Goal: Download file/media

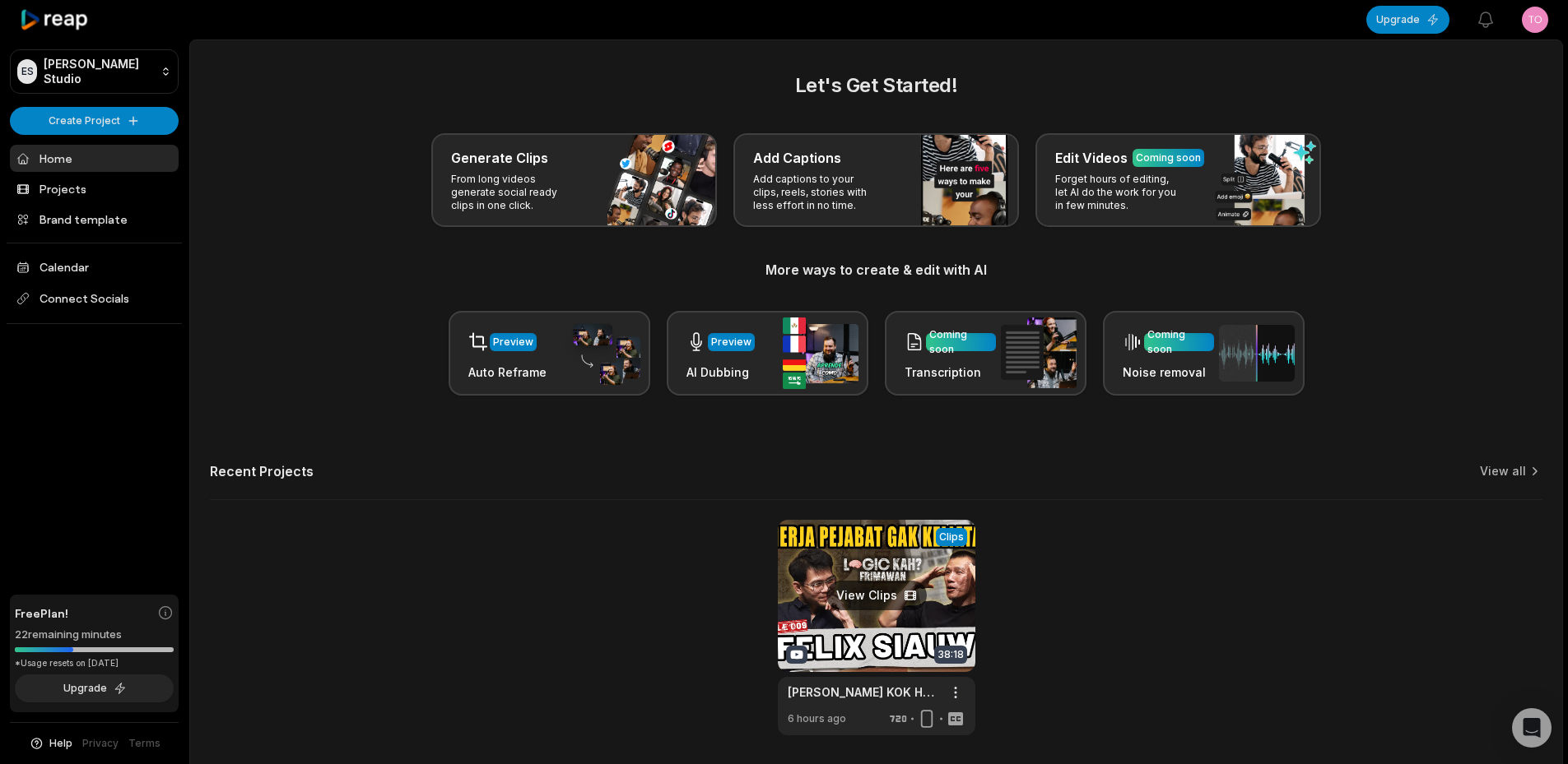
click at [867, 601] on link at bounding box center [876, 627] width 197 height 216
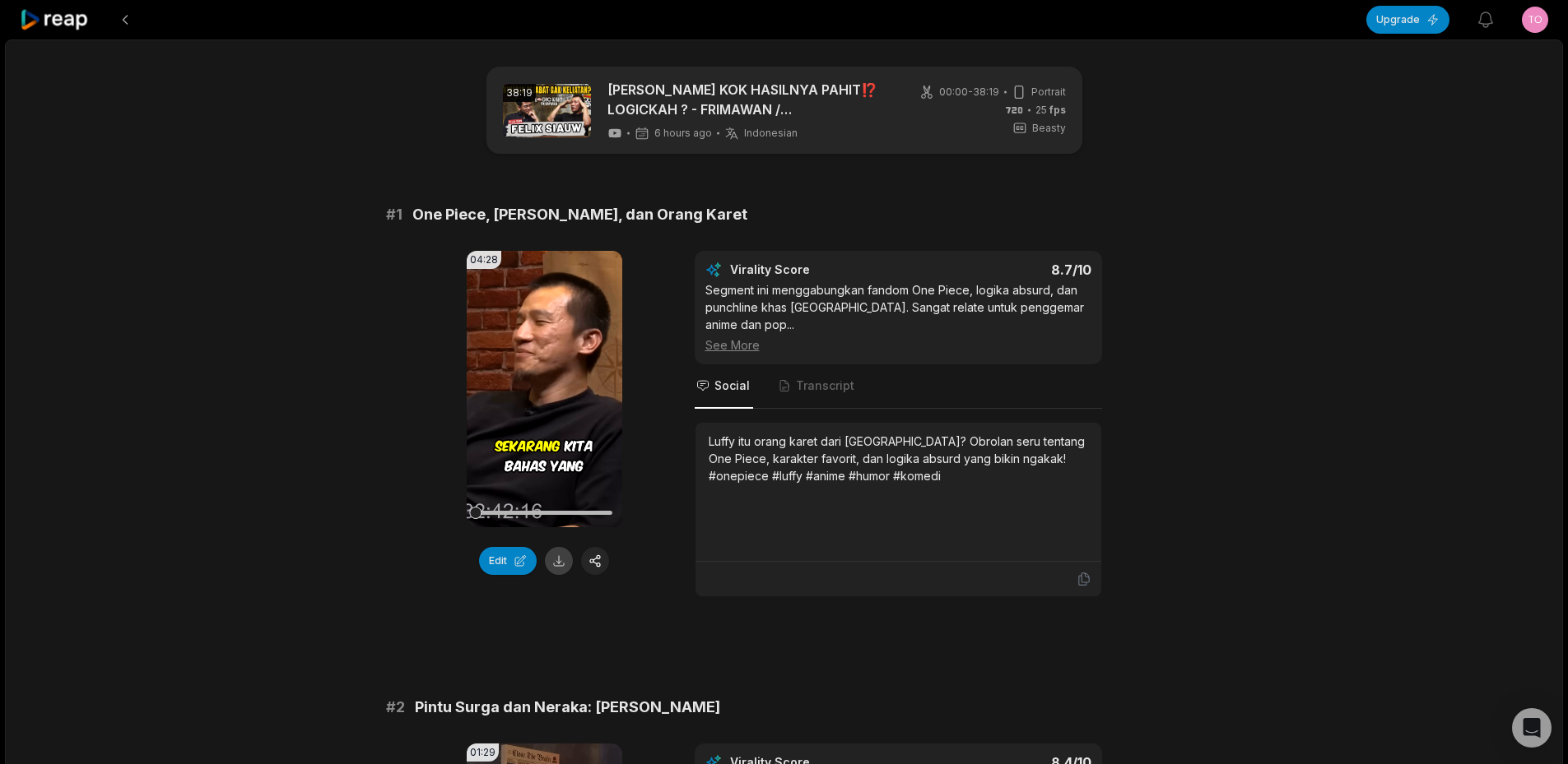
click at [557, 563] on button at bounding box center [558, 561] width 28 height 28
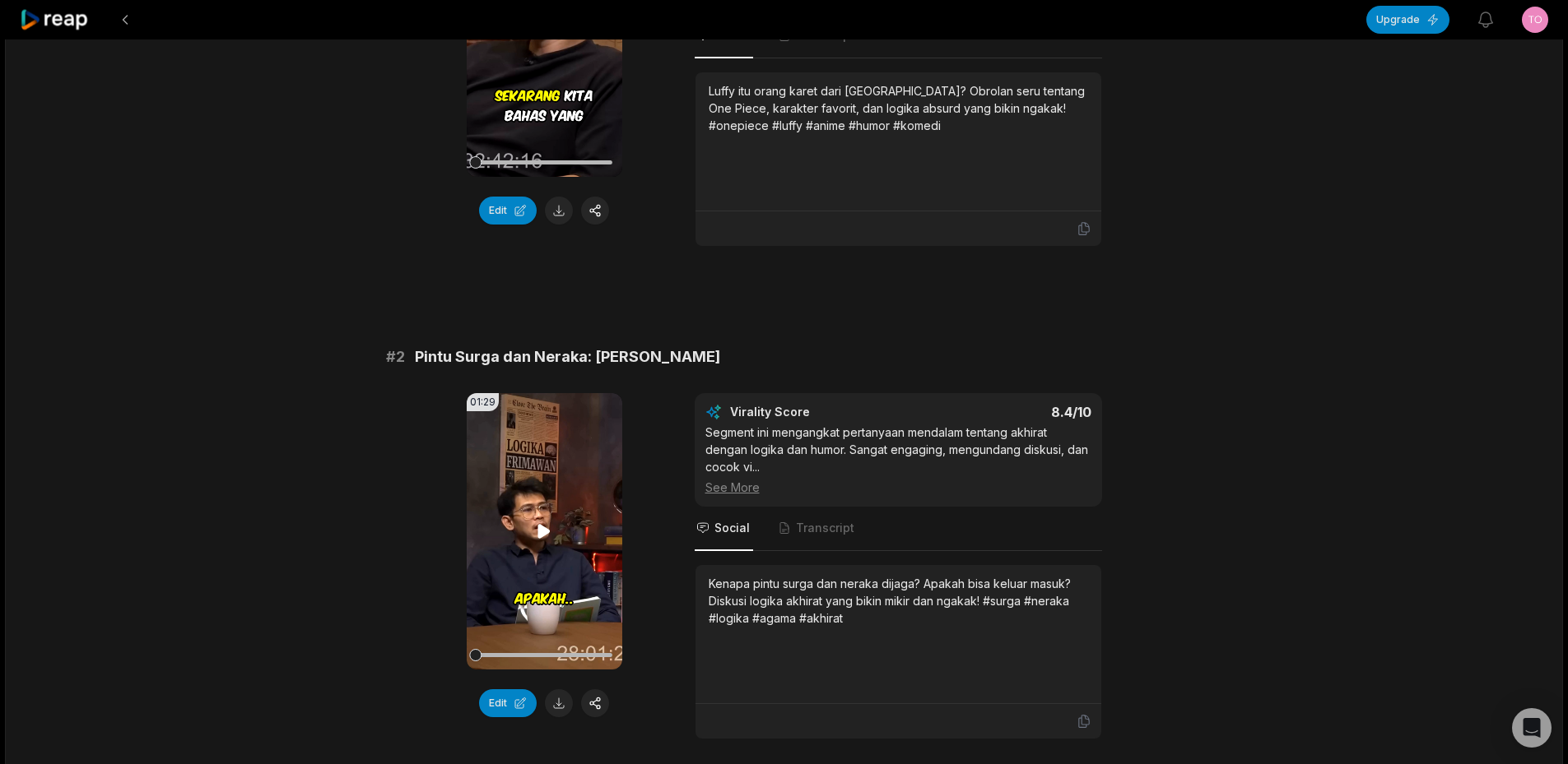
scroll to position [576, 0]
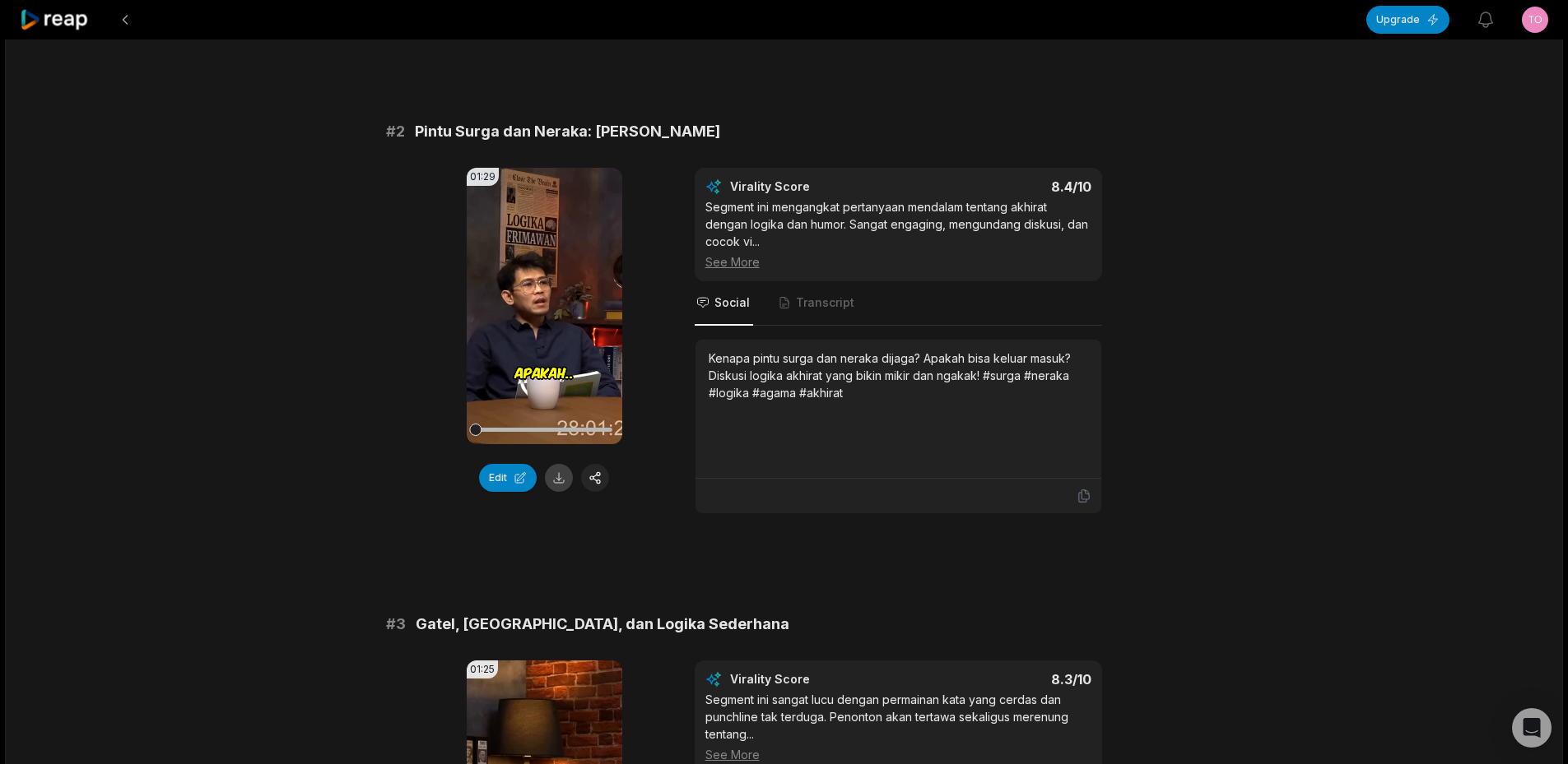
click at [556, 469] on button at bounding box center [558, 478] width 28 height 28
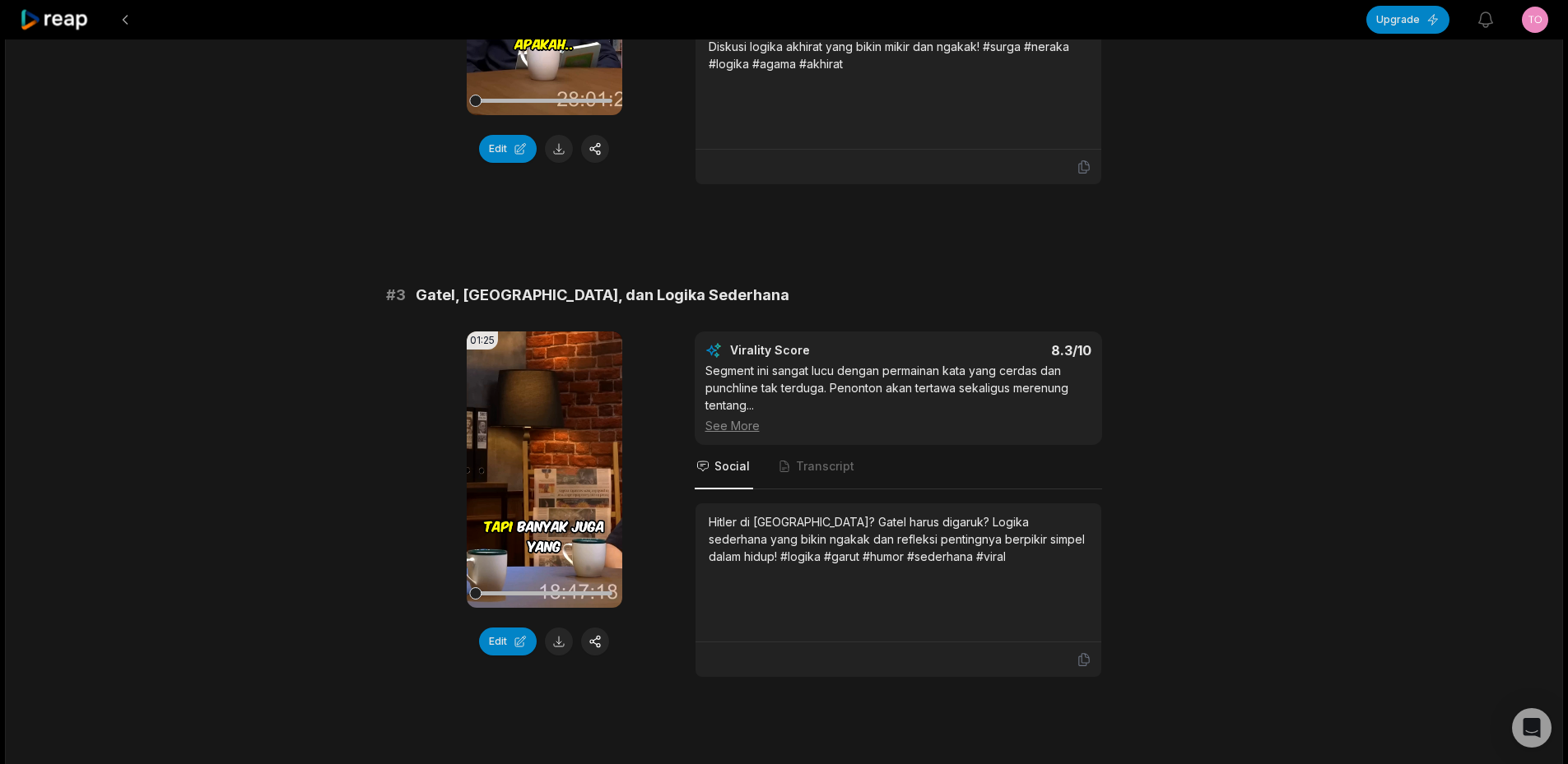
click at [569, 644] on button at bounding box center [558, 642] width 28 height 28
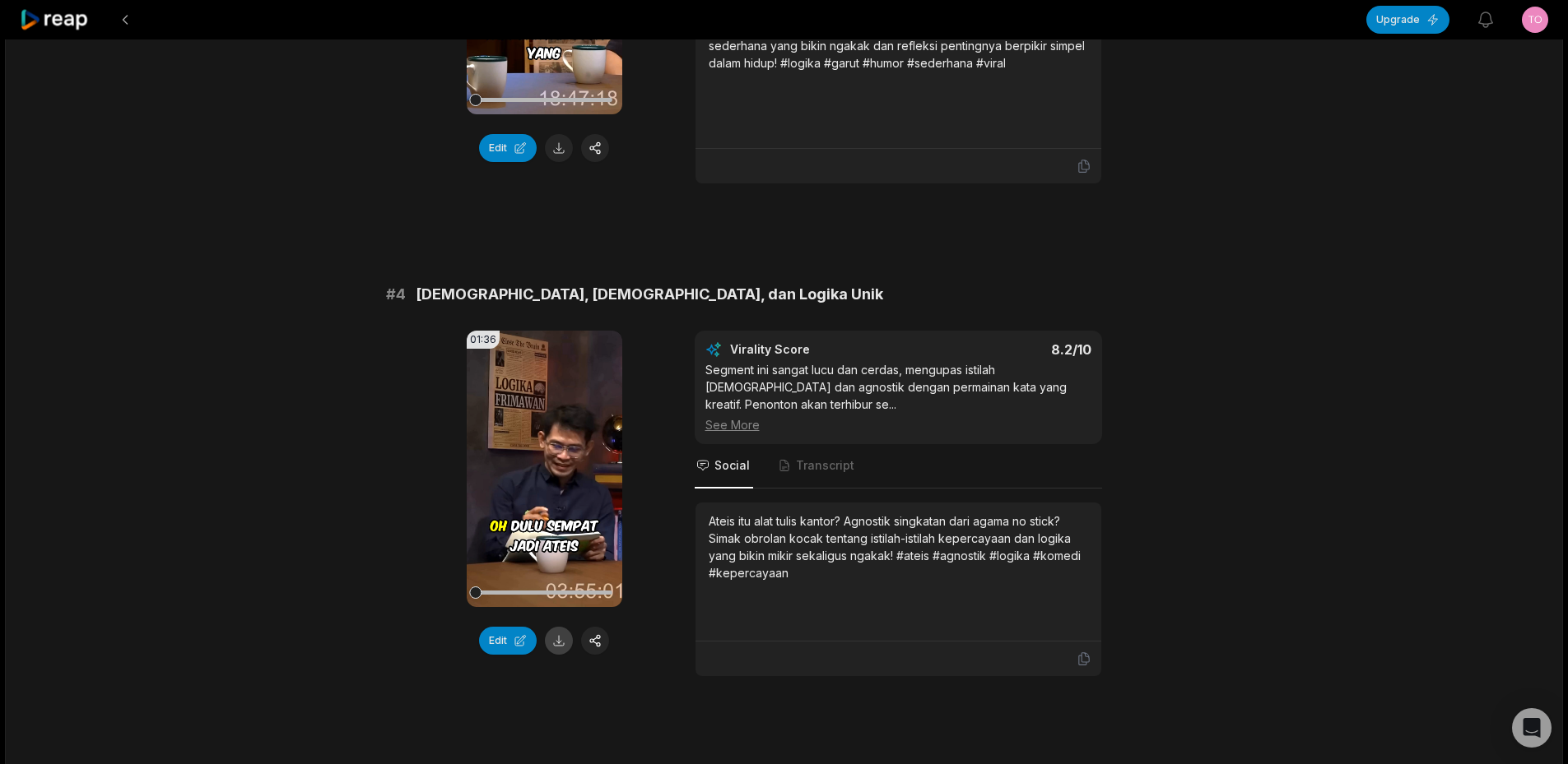
click at [562, 629] on button at bounding box center [558, 641] width 28 height 28
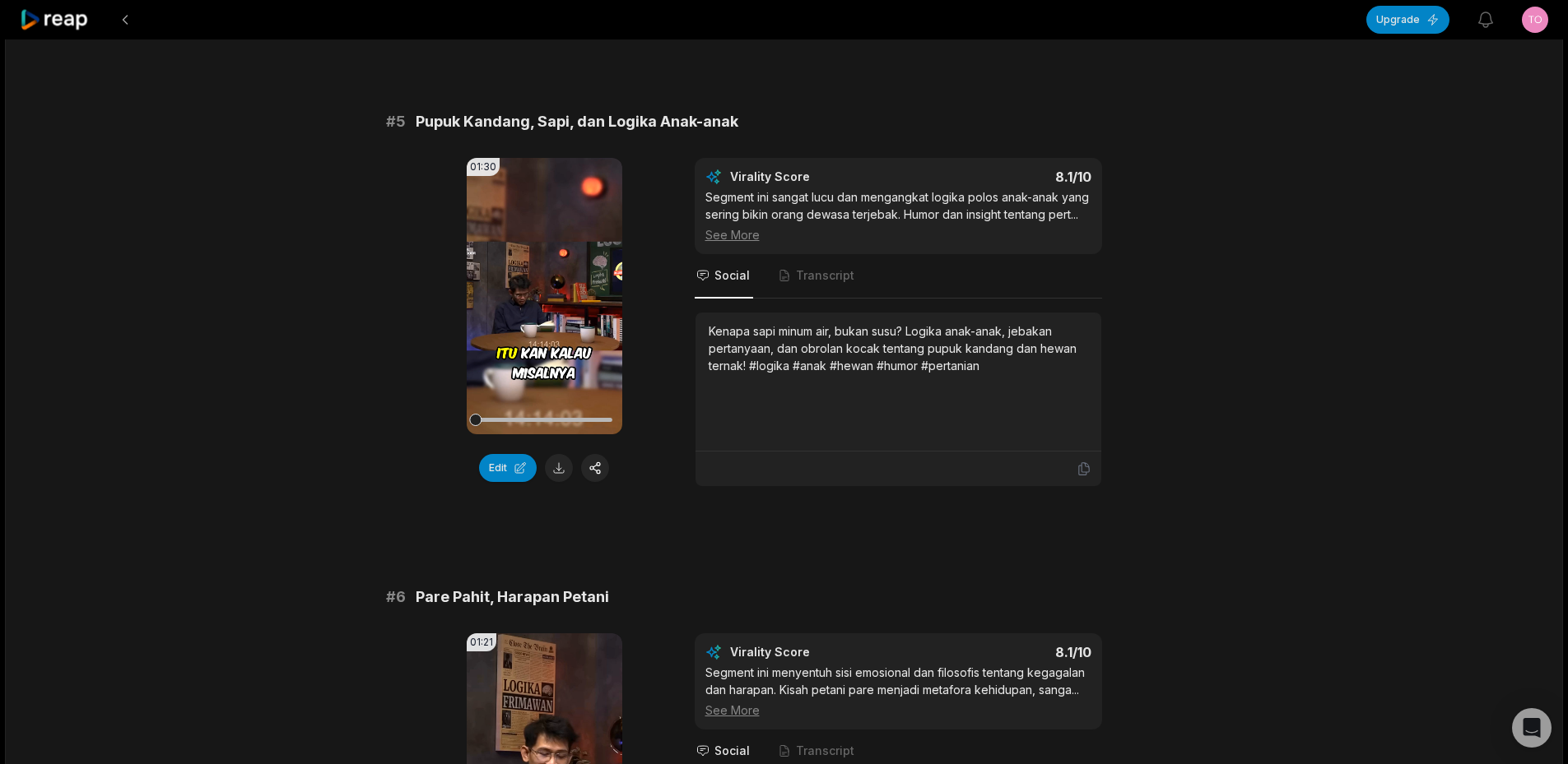
scroll to position [2139, 0]
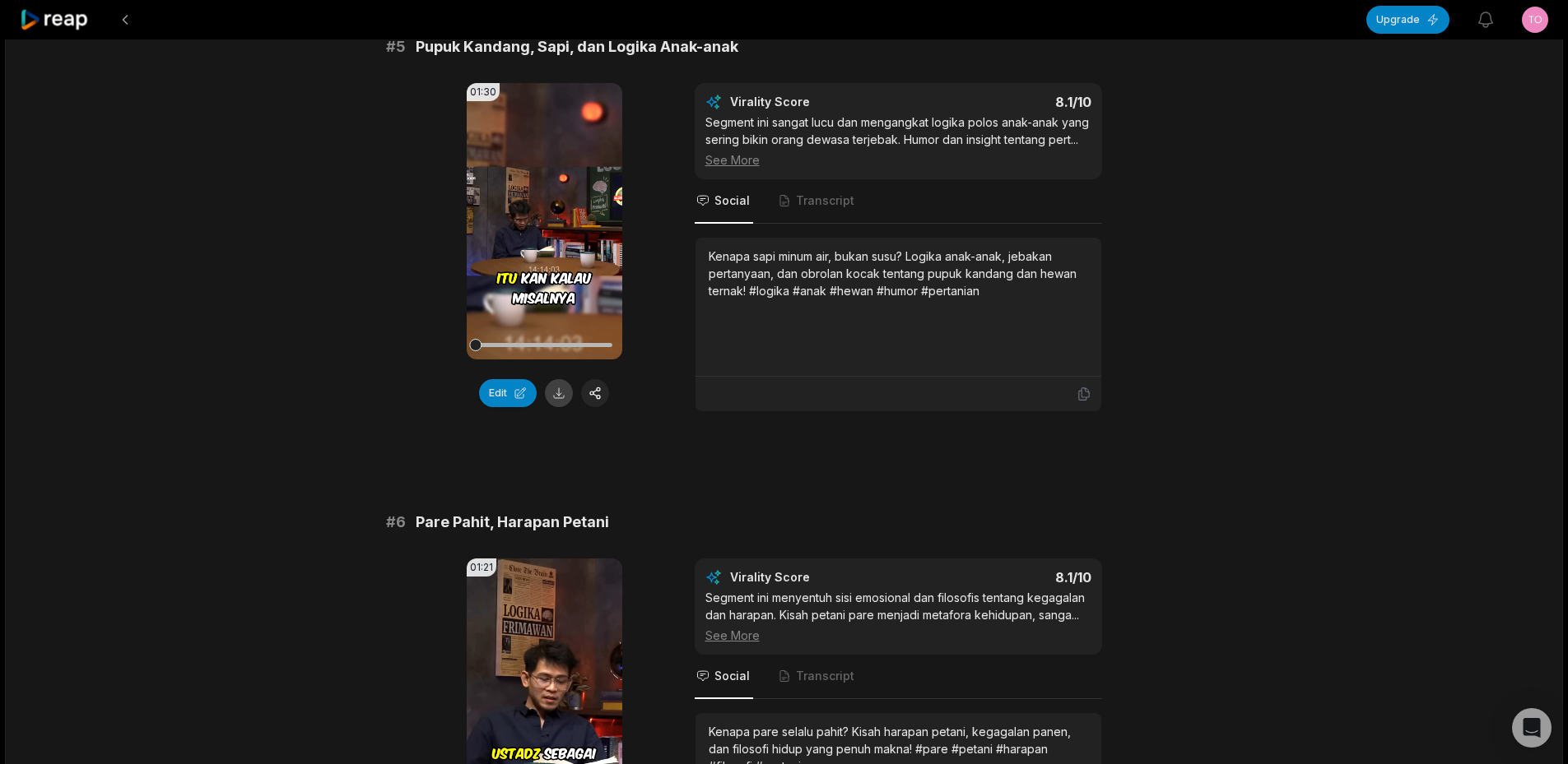
drag, startPoint x: 565, startPoint y: 379, endPoint x: 559, endPoint y: 395, distance: 17.1
click at [565, 379] on div "Edit" at bounding box center [544, 393] width 155 height 28
click at [559, 395] on button at bounding box center [558, 393] width 28 height 28
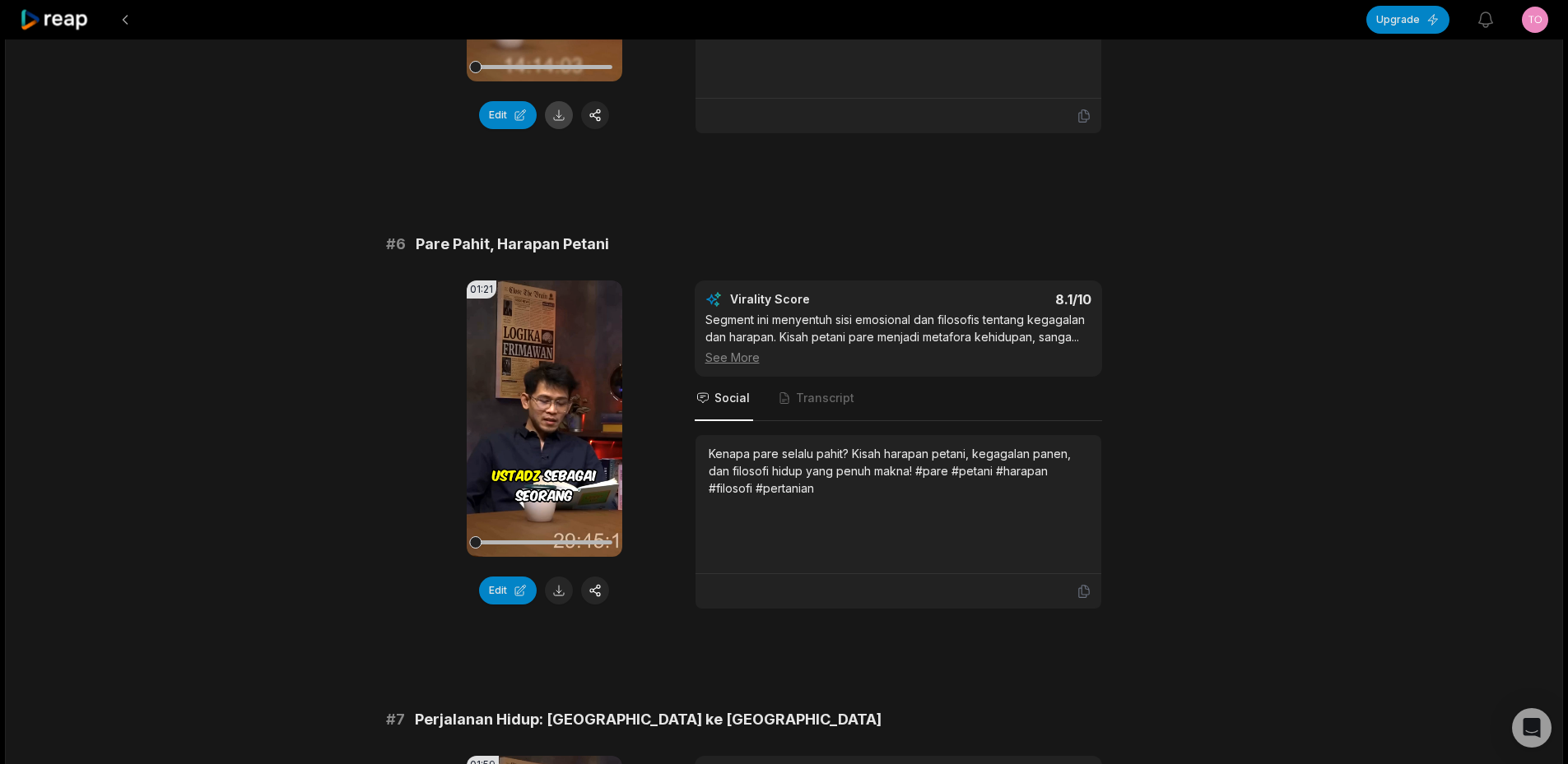
scroll to position [2467, 0]
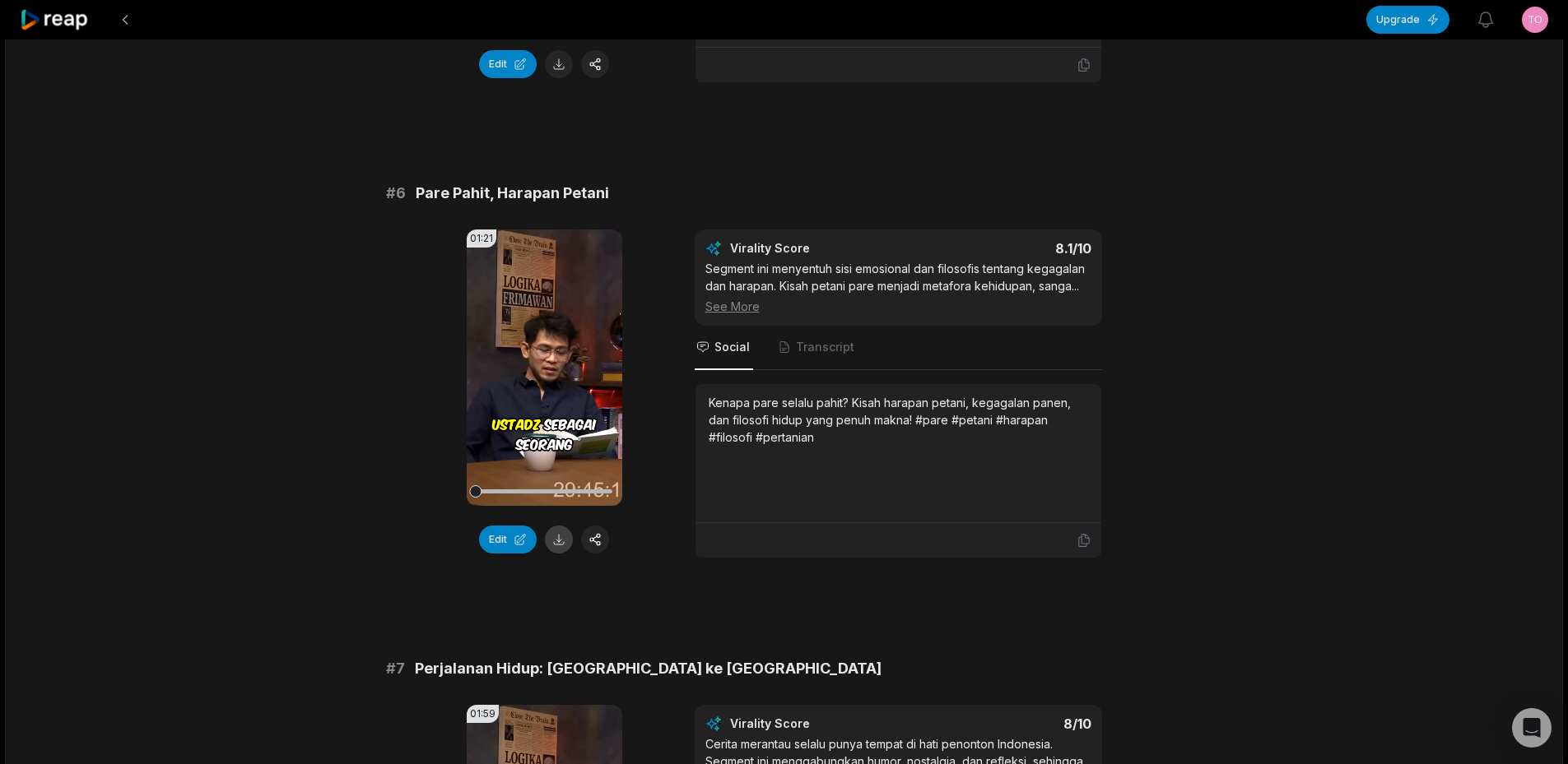
click at [558, 542] on button at bounding box center [558, 539] width 28 height 28
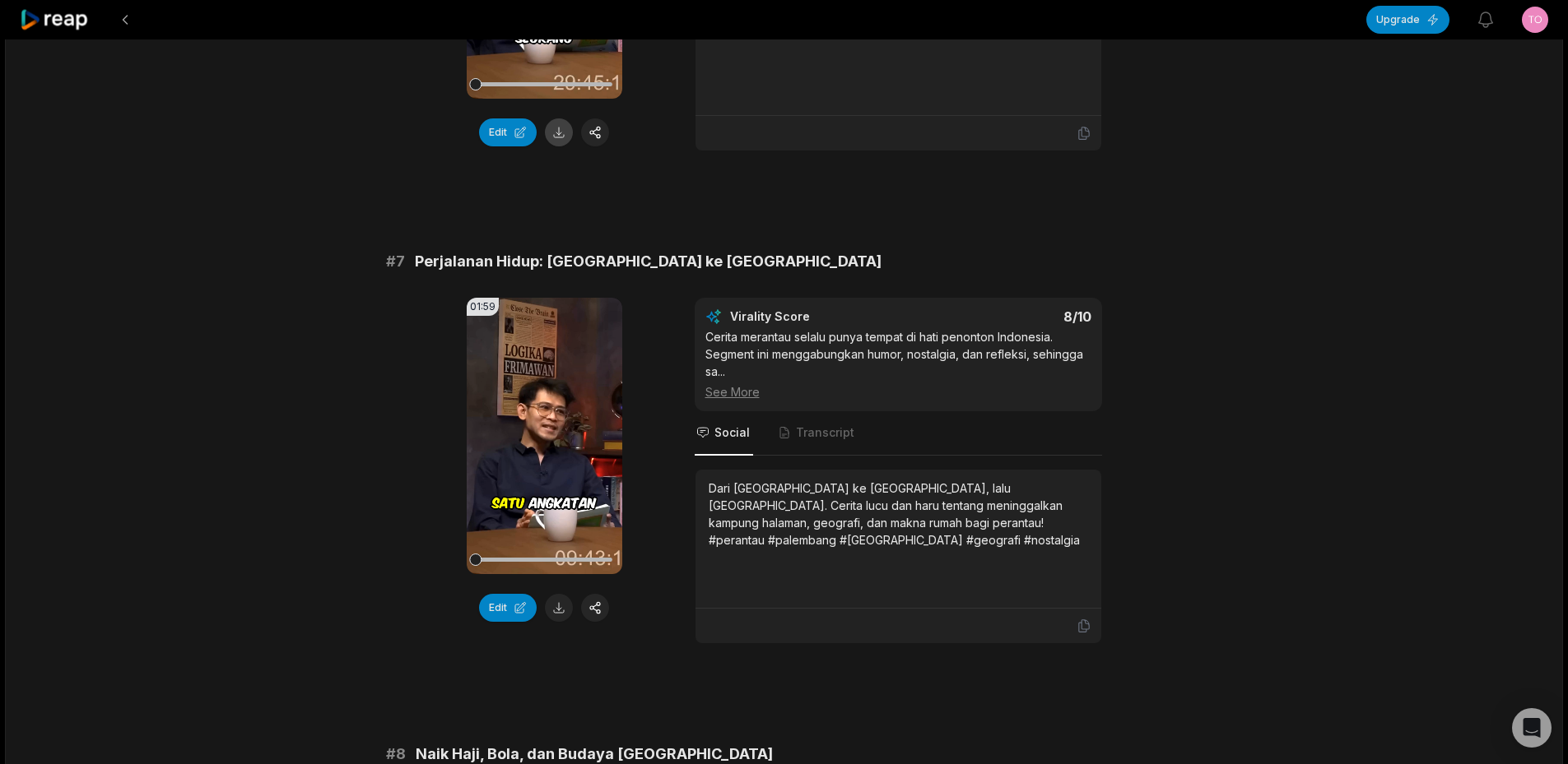
scroll to position [2879, 0]
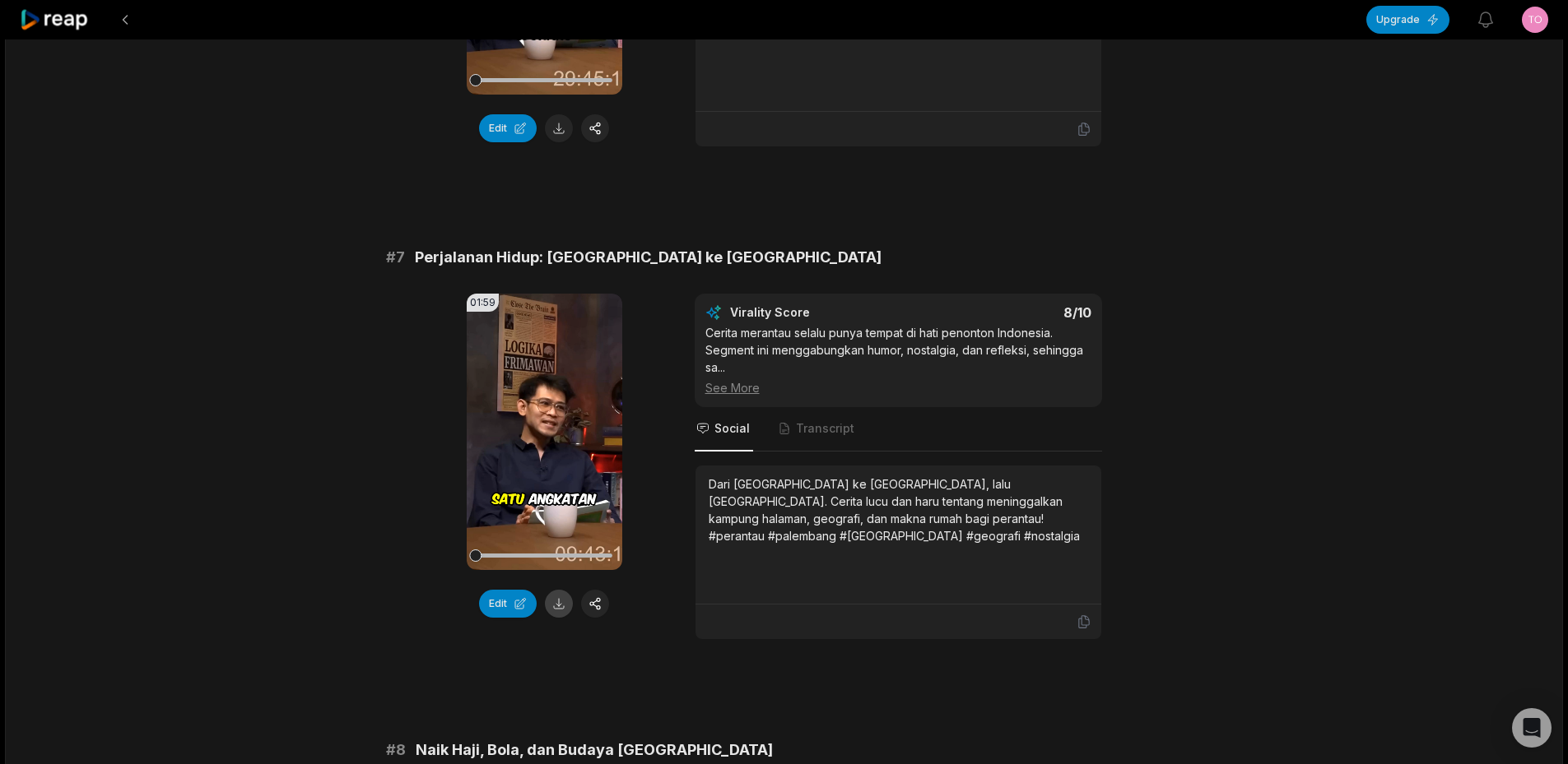
click at [568, 607] on button at bounding box center [558, 603] width 28 height 28
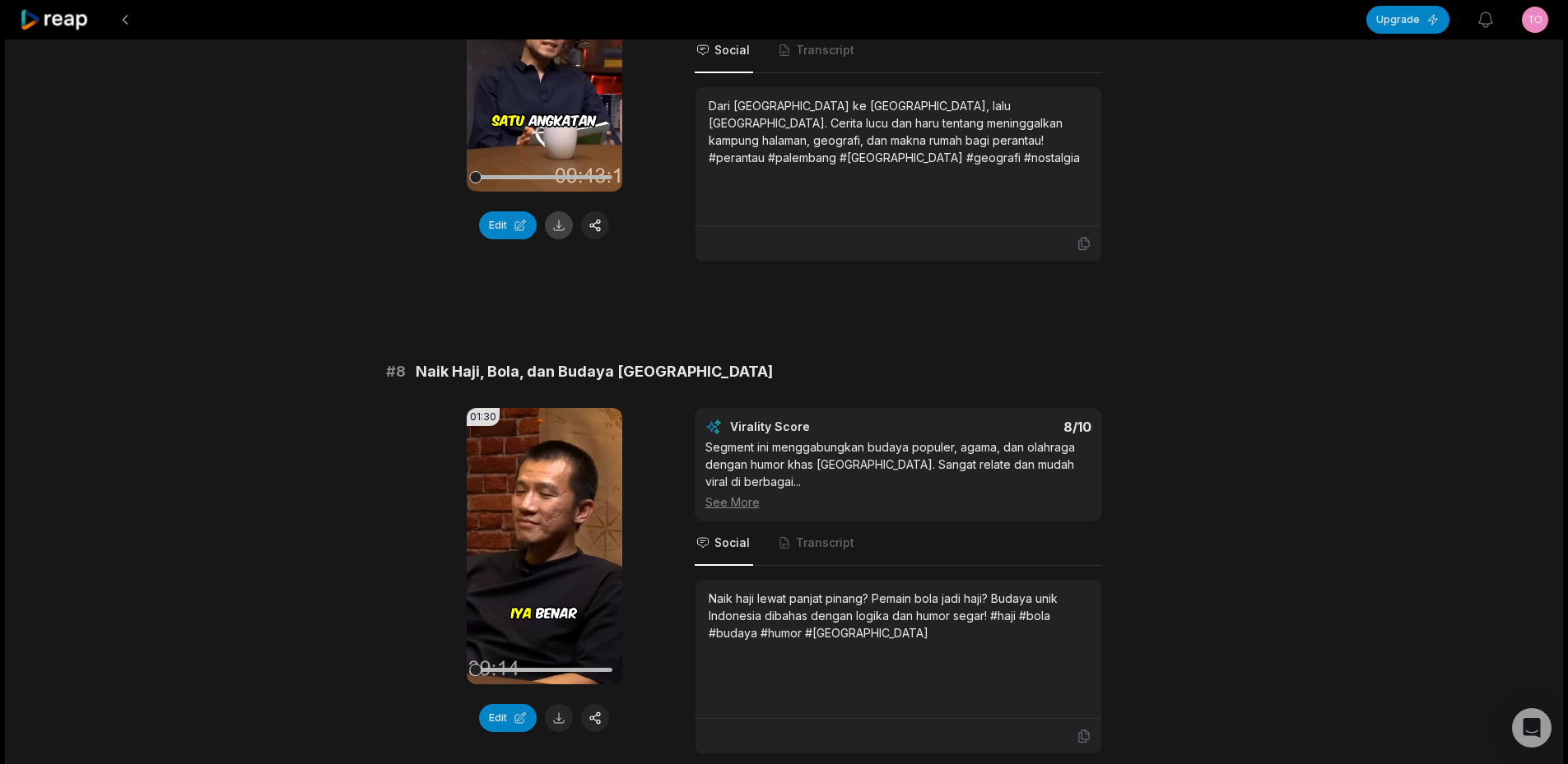
scroll to position [3373, 0]
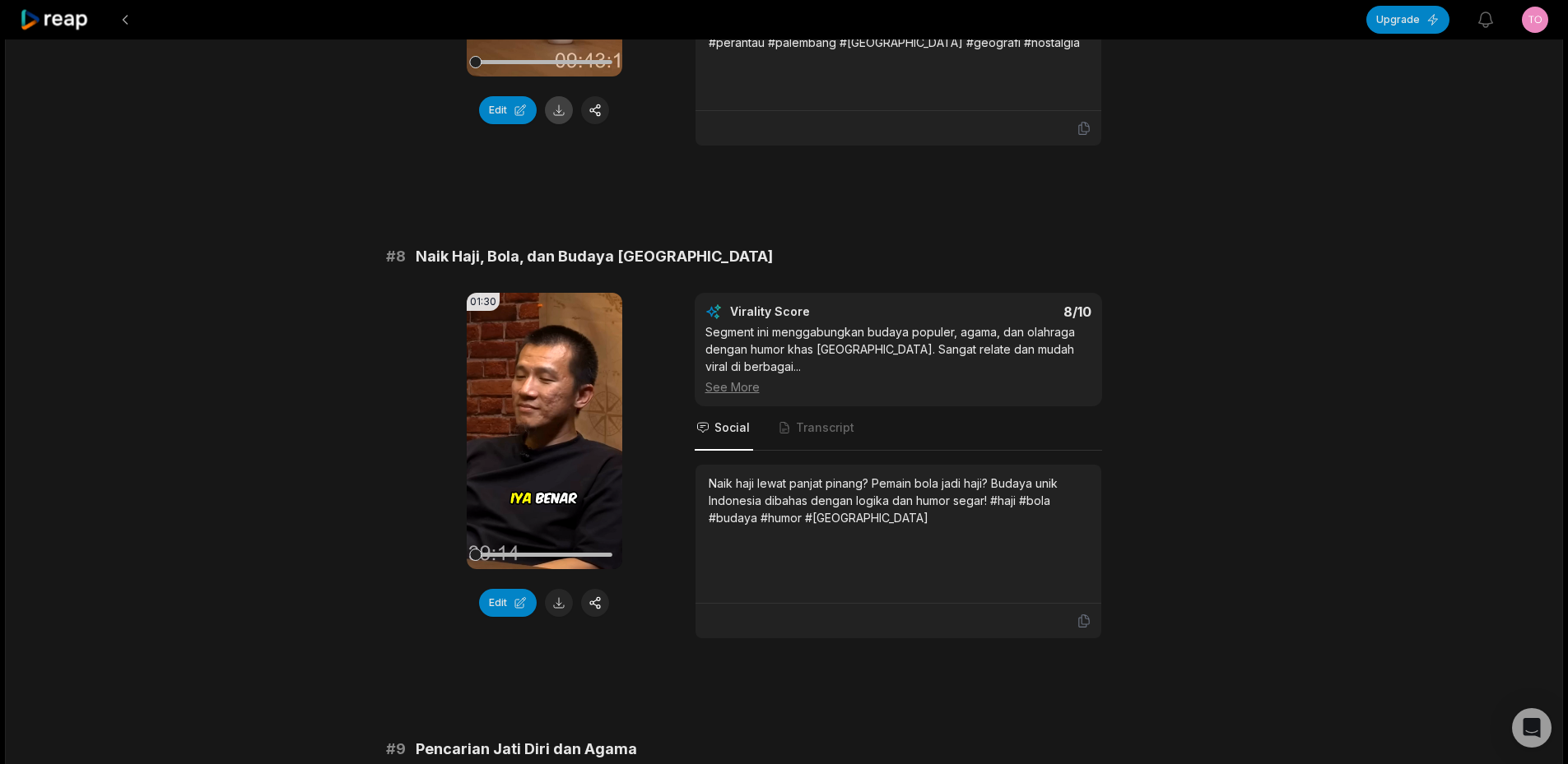
click at [569, 607] on button at bounding box center [558, 602] width 28 height 28
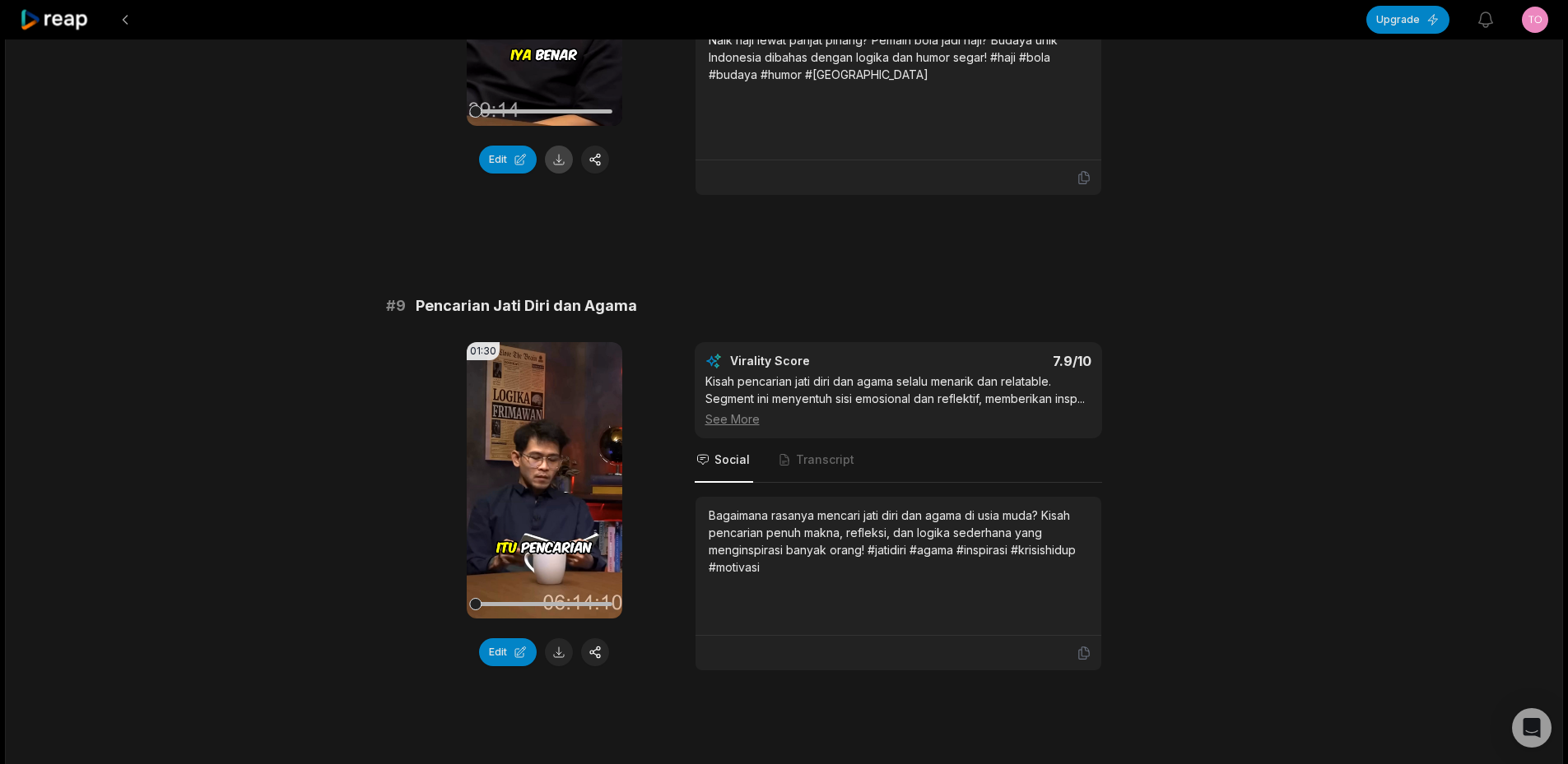
scroll to position [3866, 0]
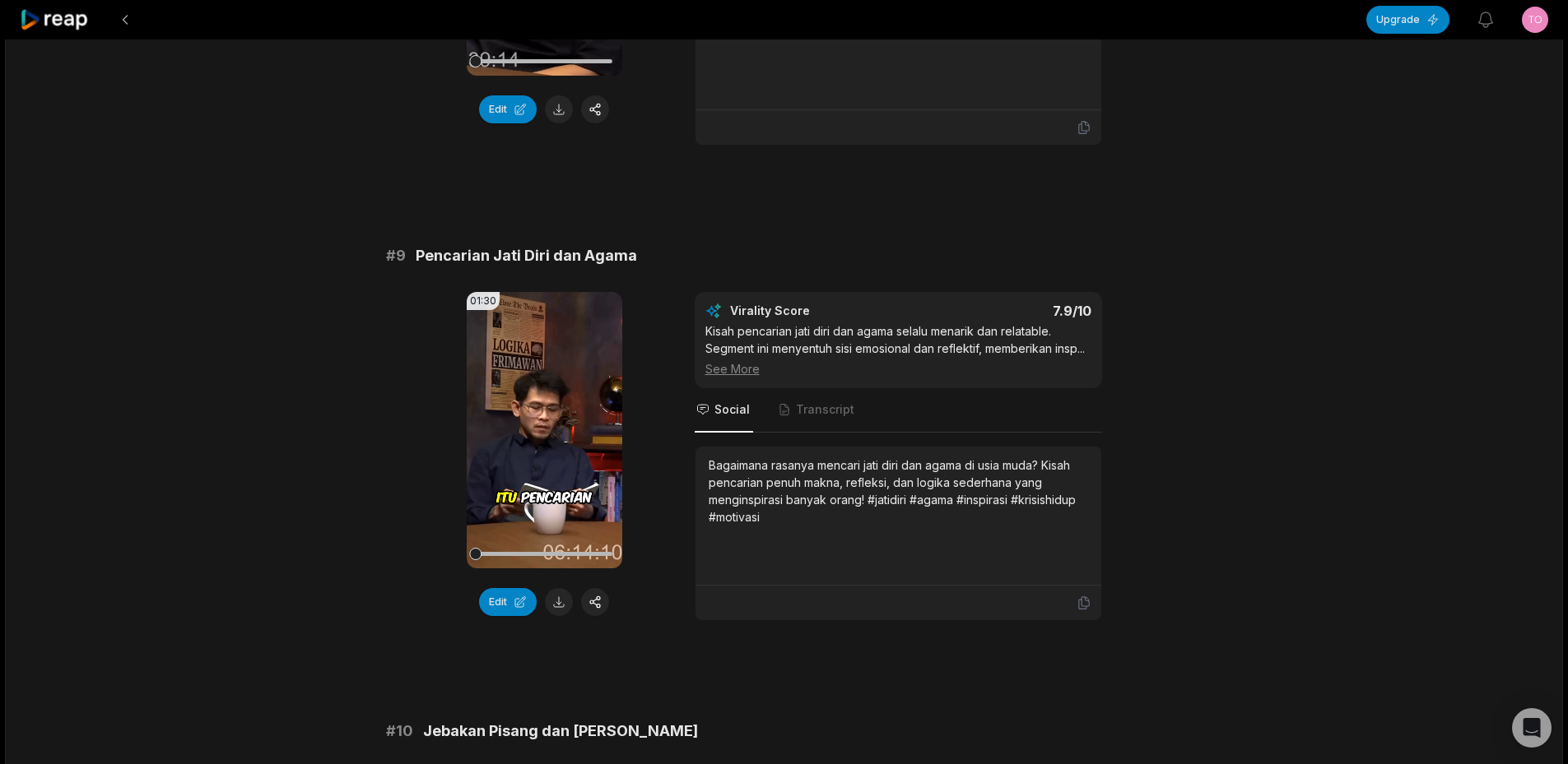
click at [561, 597] on button at bounding box center [558, 602] width 28 height 28
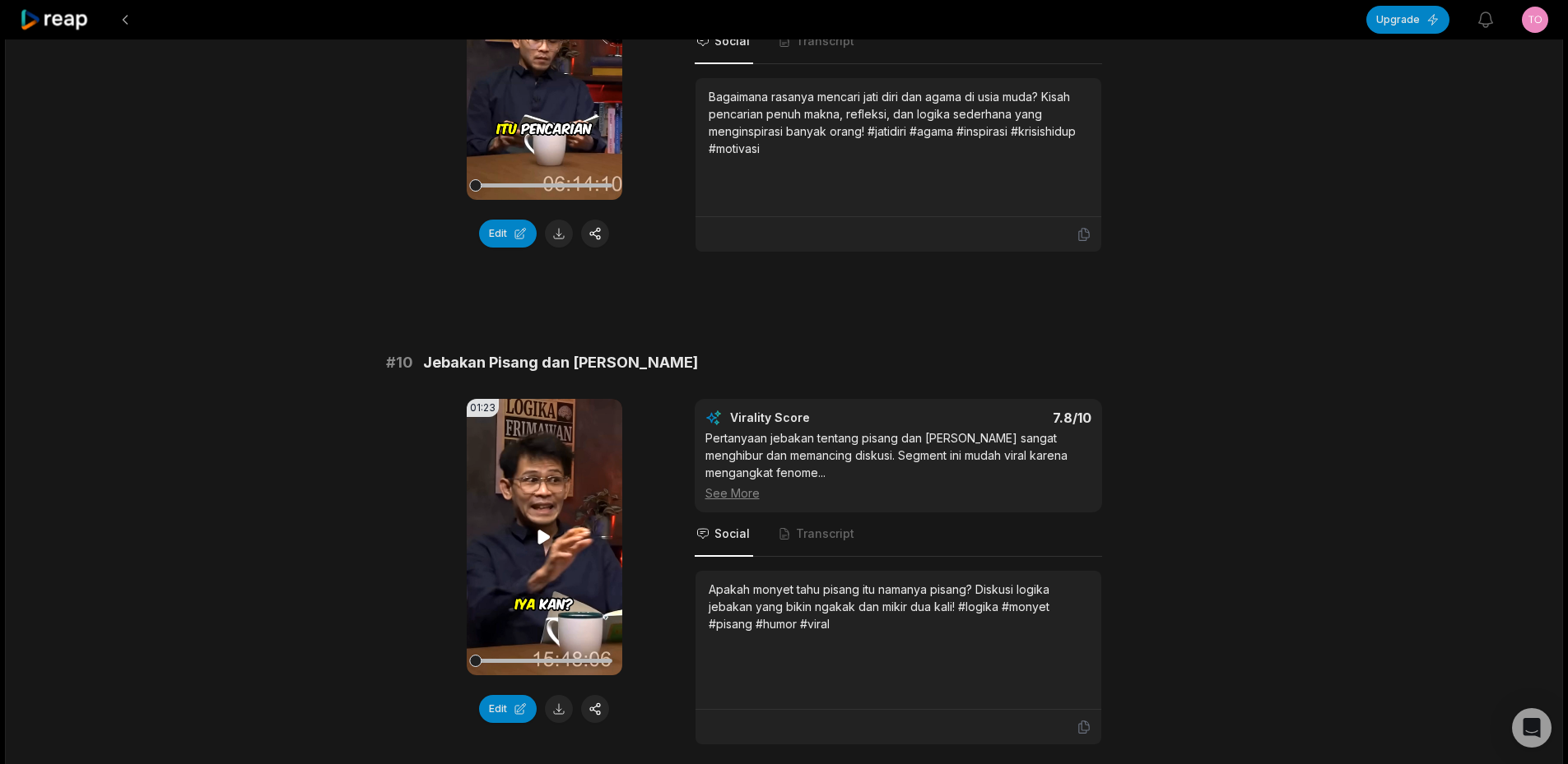
scroll to position [4277, 0]
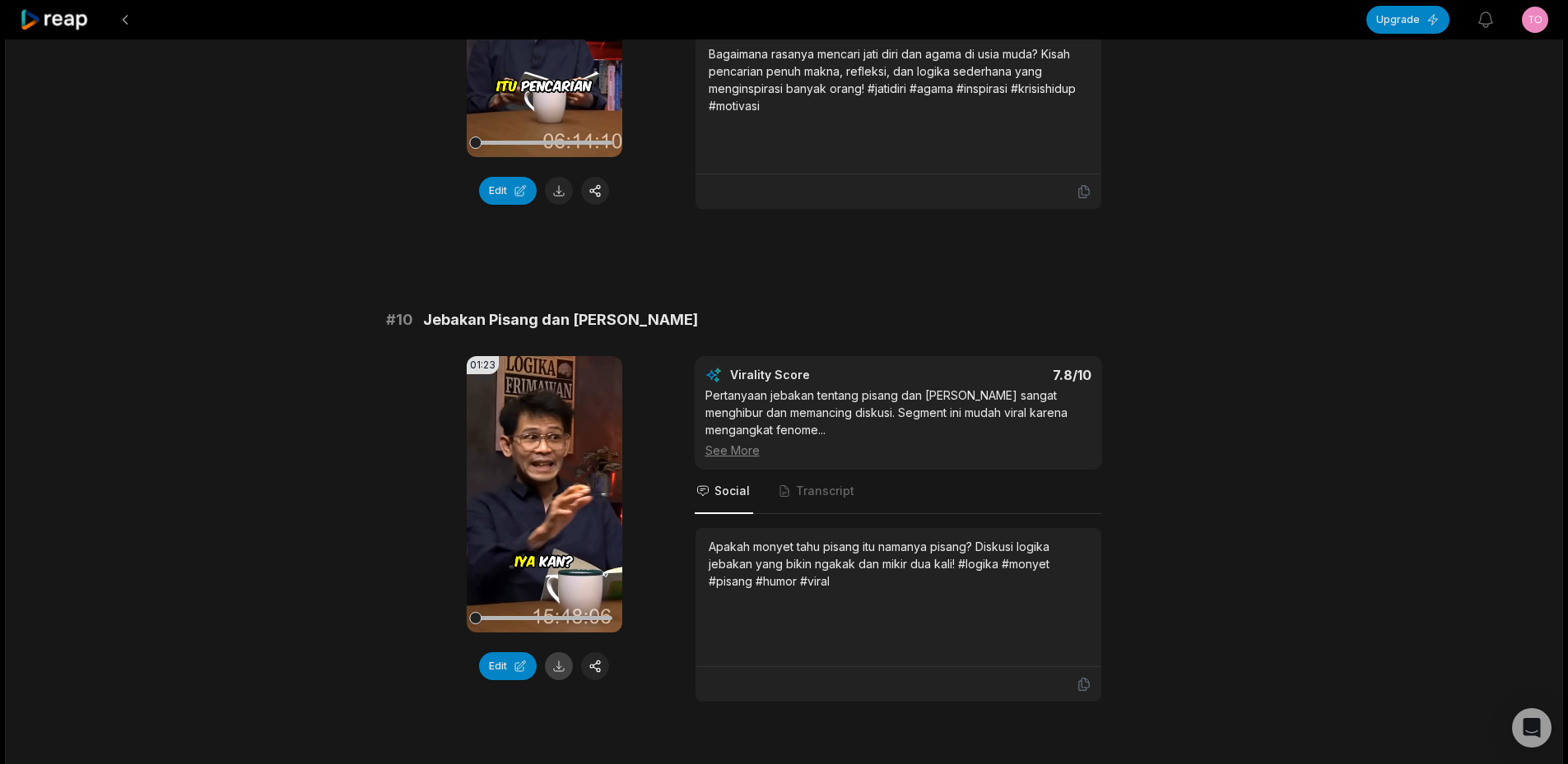
click at [566, 659] on button at bounding box center [558, 666] width 28 height 28
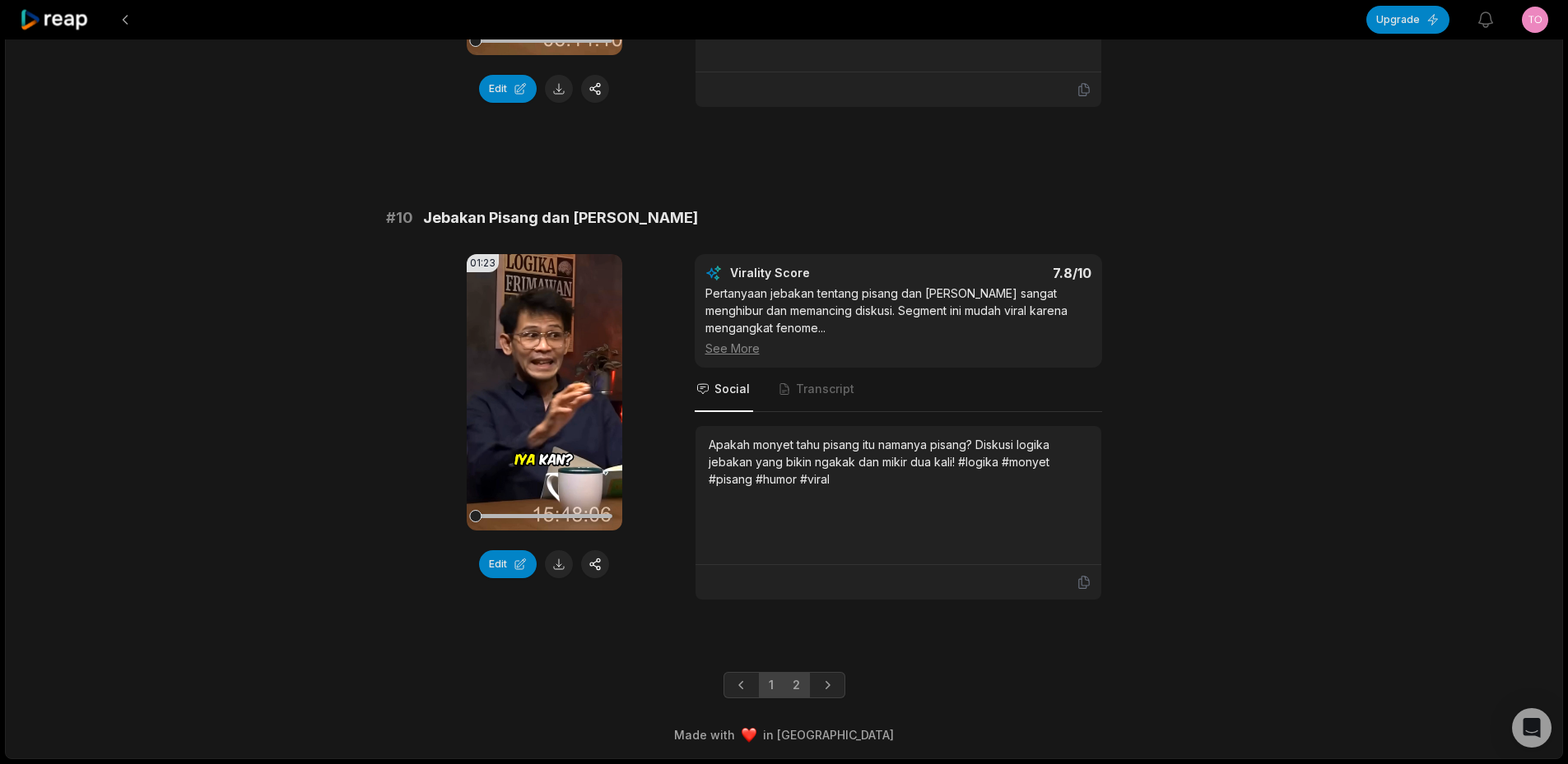
click at [798, 684] on link "2" at bounding box center [796, 685] width 28 height 27
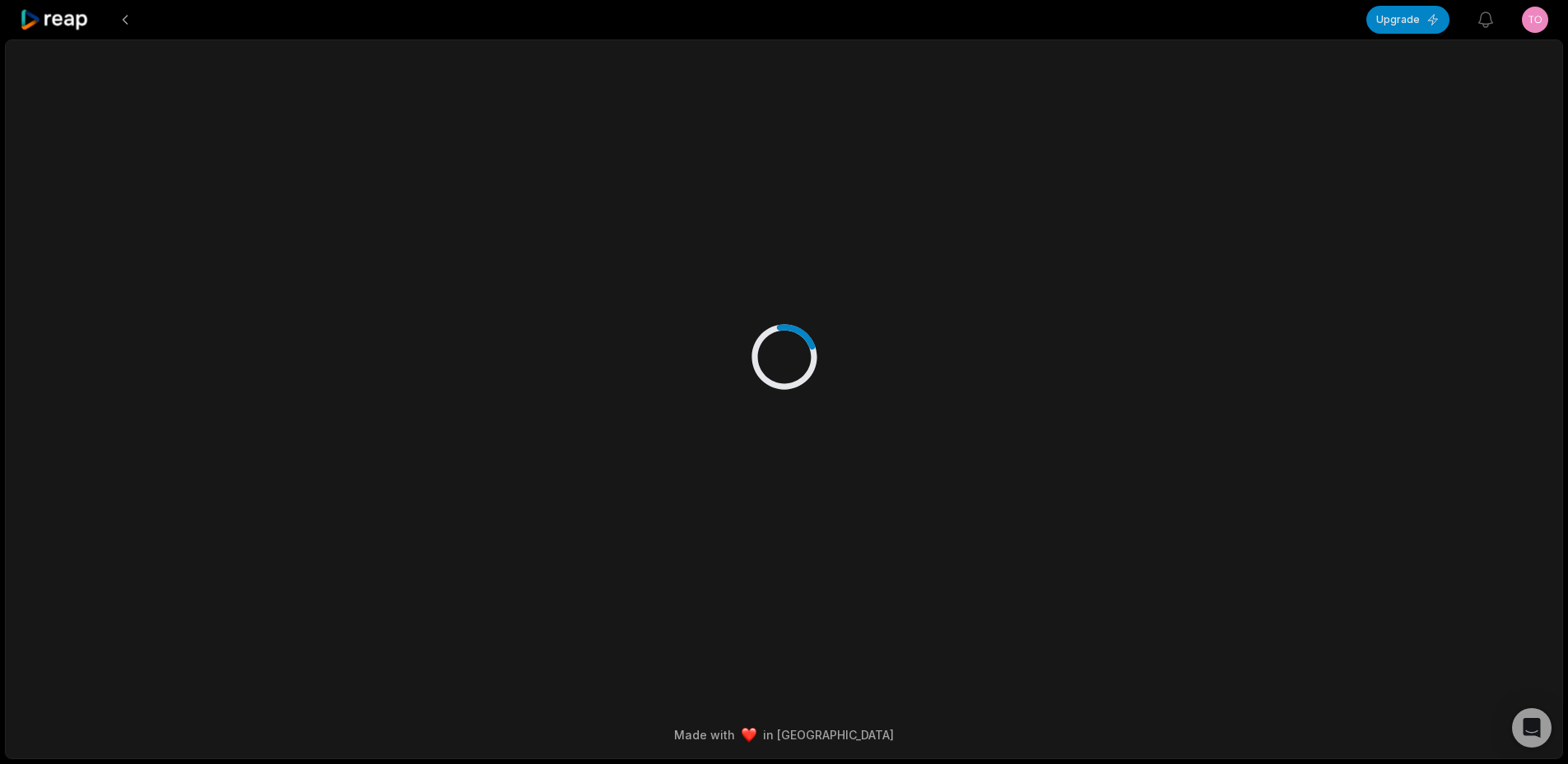
scroll to position [0, 0]
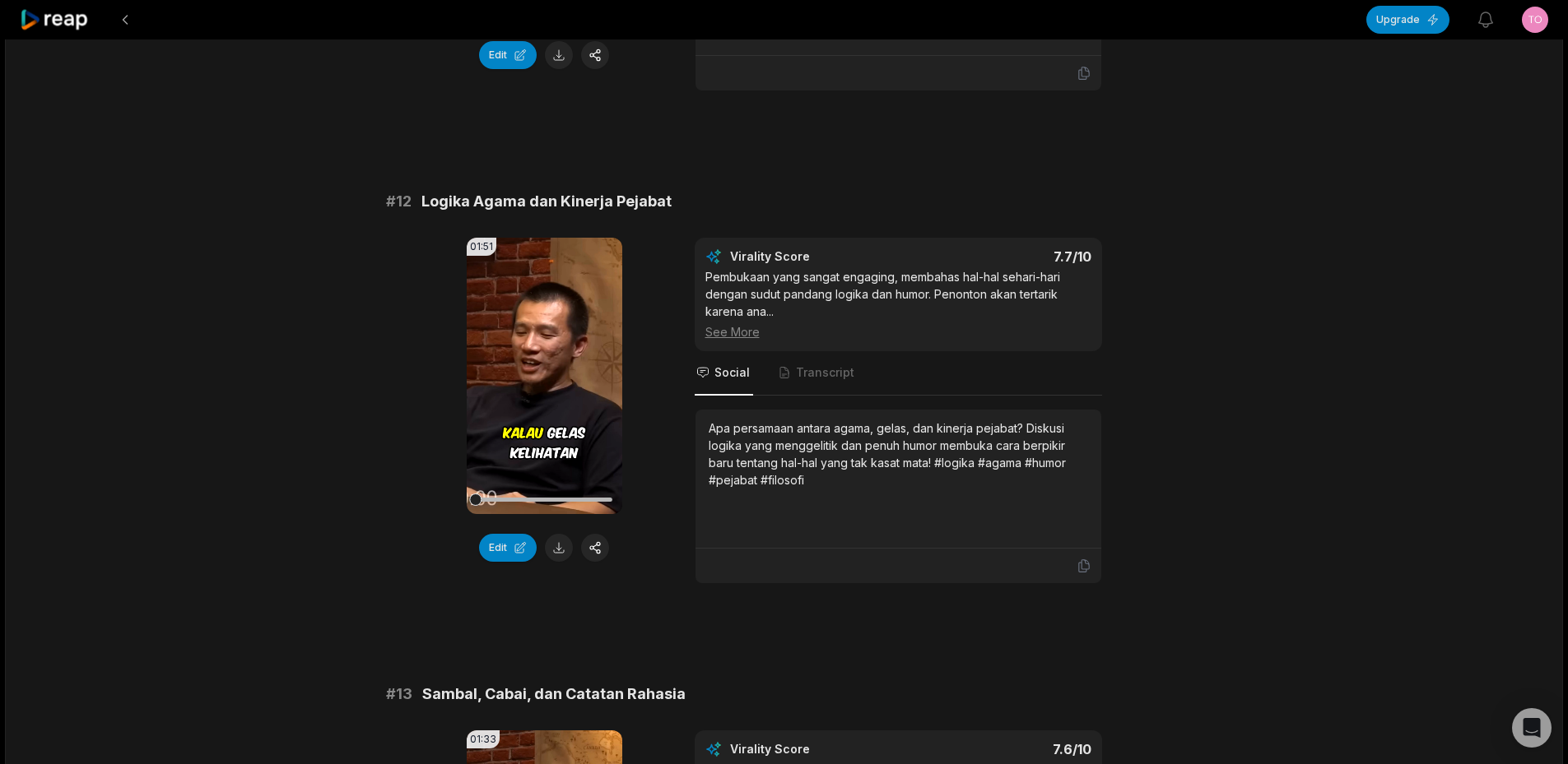
scroll to position [658, 0]
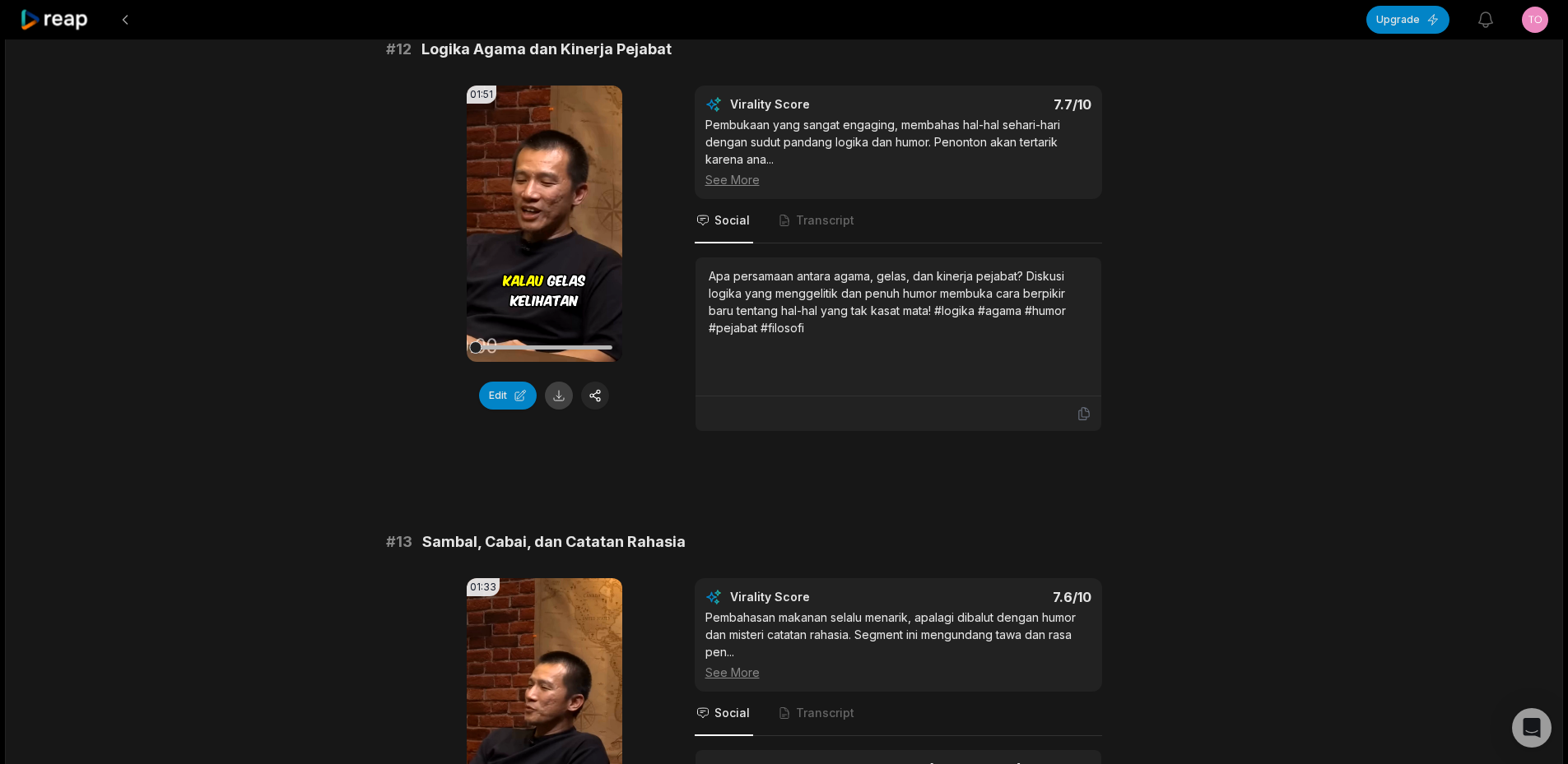
click at [555, 392] on button at bounding box center [558, 396] width 28 height 28
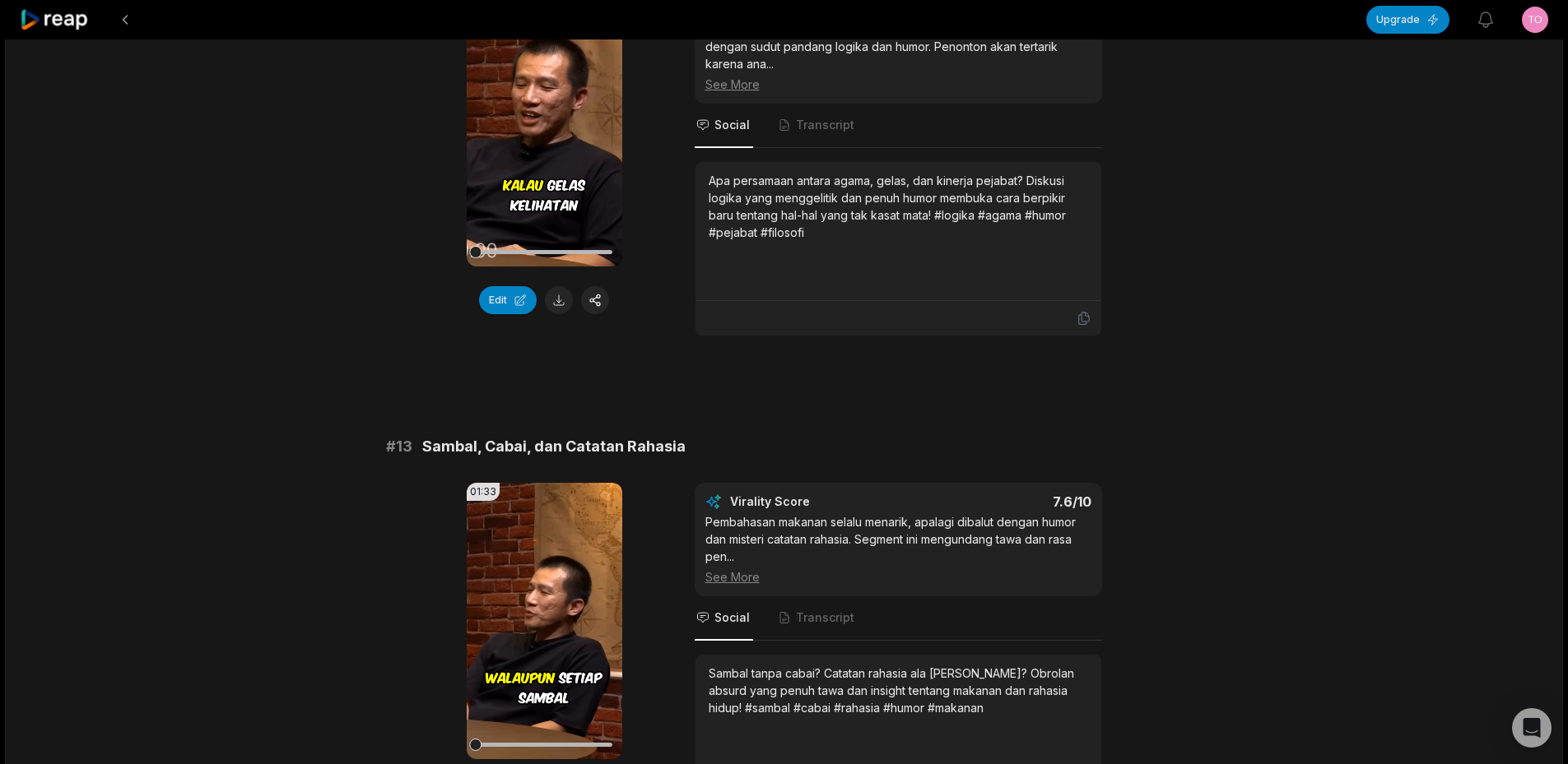
scroll to position [987, 0]
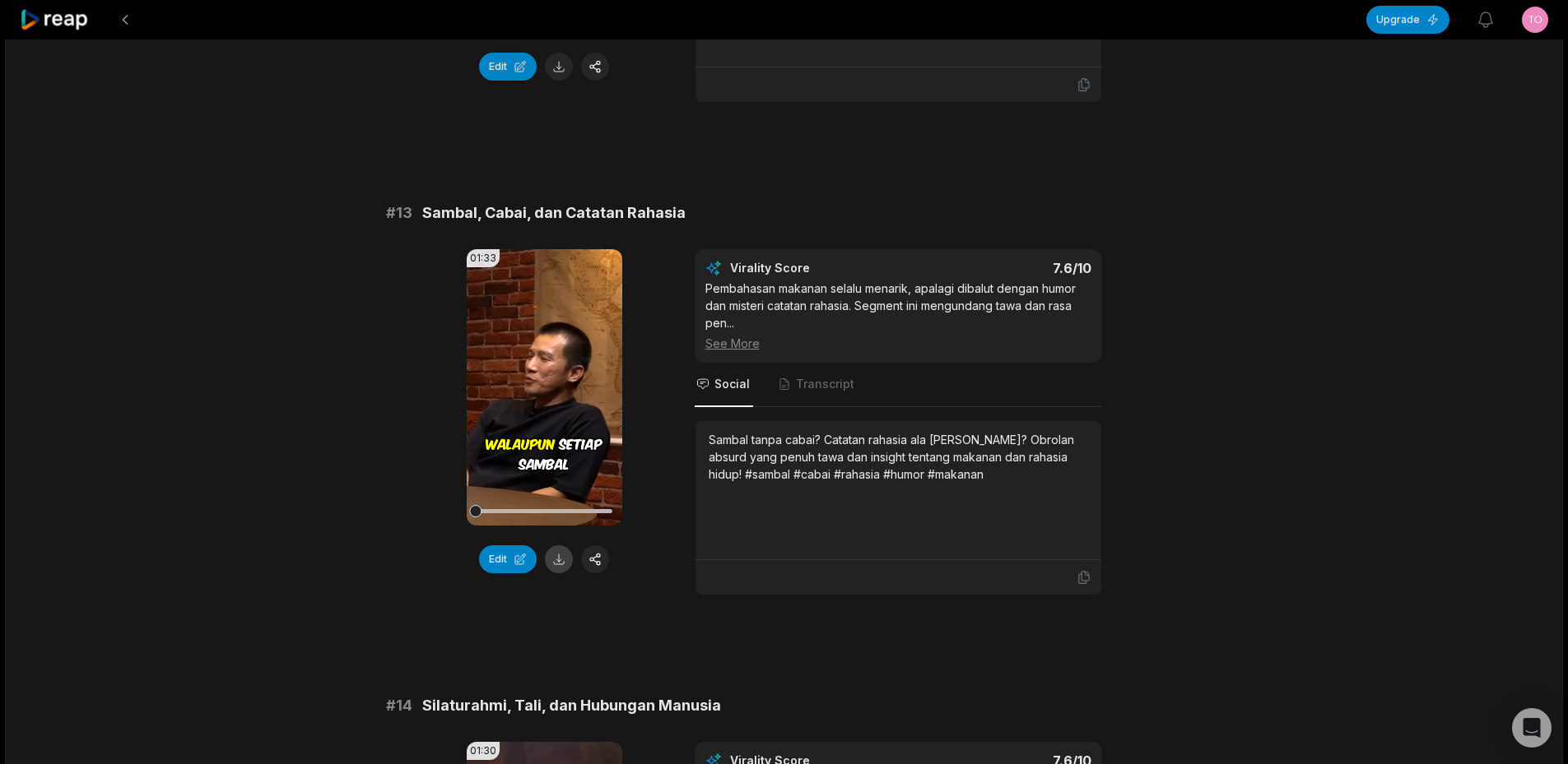
click at [565, 560] on button at bounding box center [558, 559] width 28 height 28
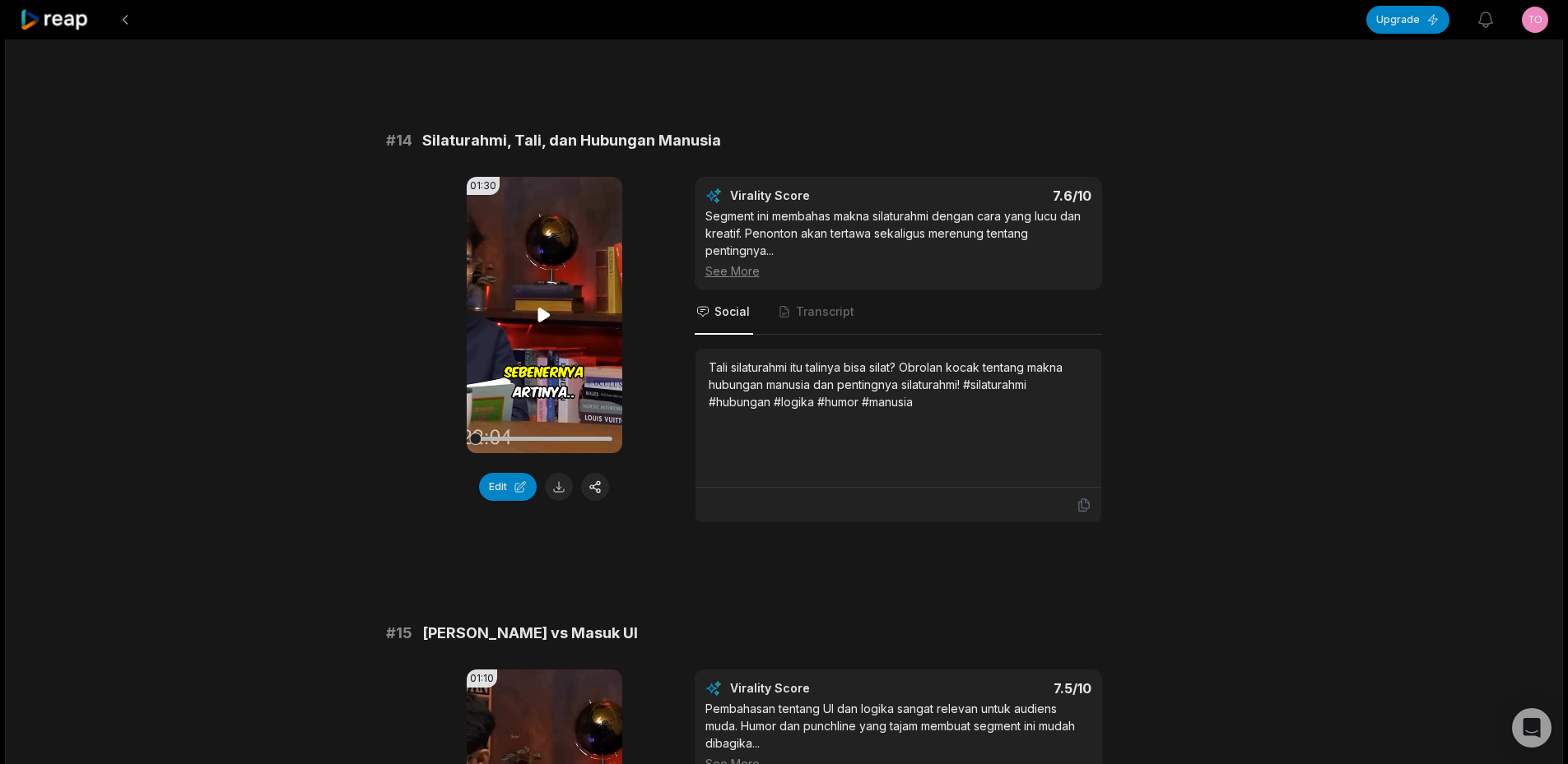
scroll to position [1563, 0]
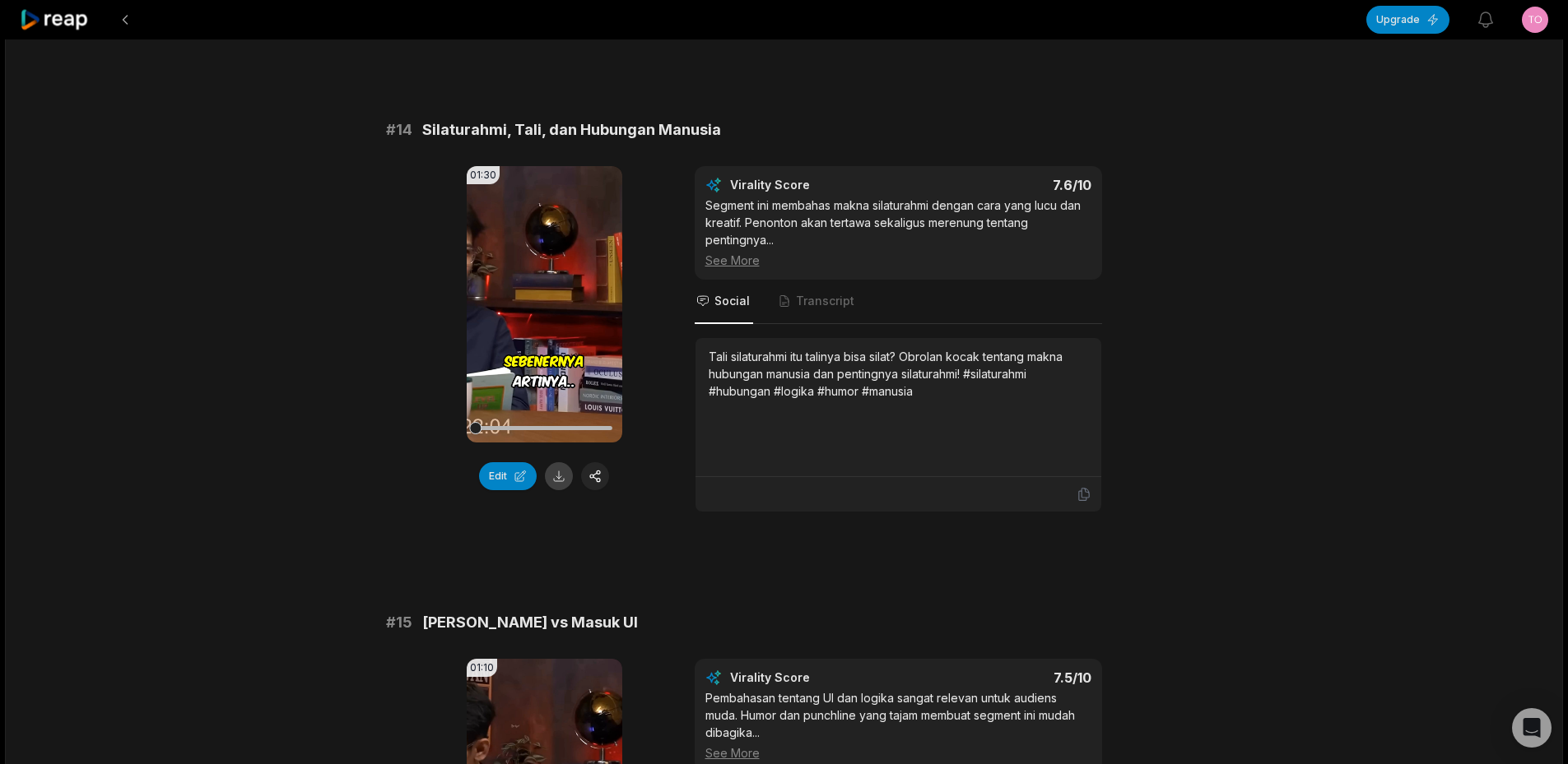
click at [564, 477] on button at bounding box center [558, 476] width 28 height 28
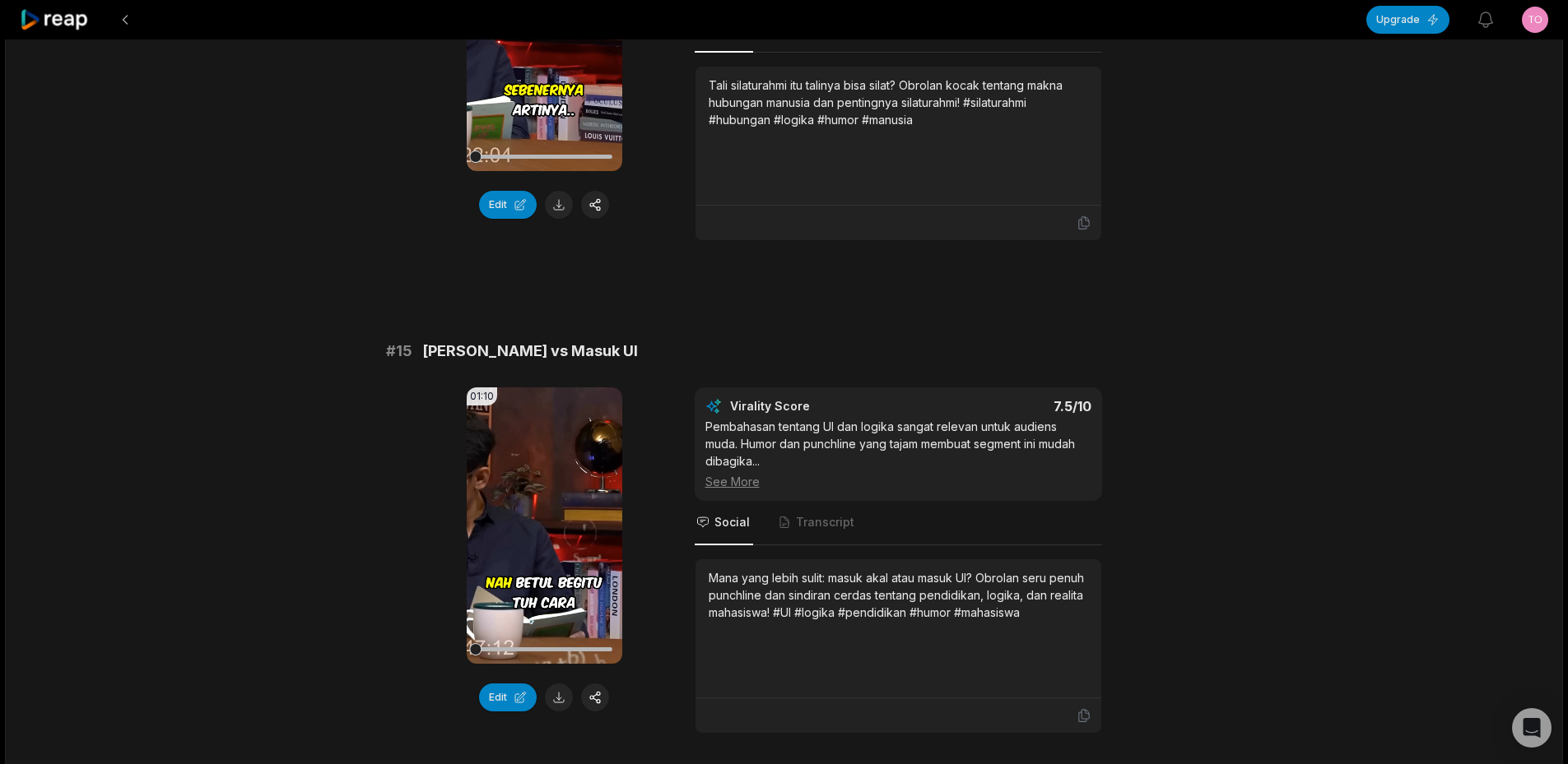
scroll to position [2057, 0]
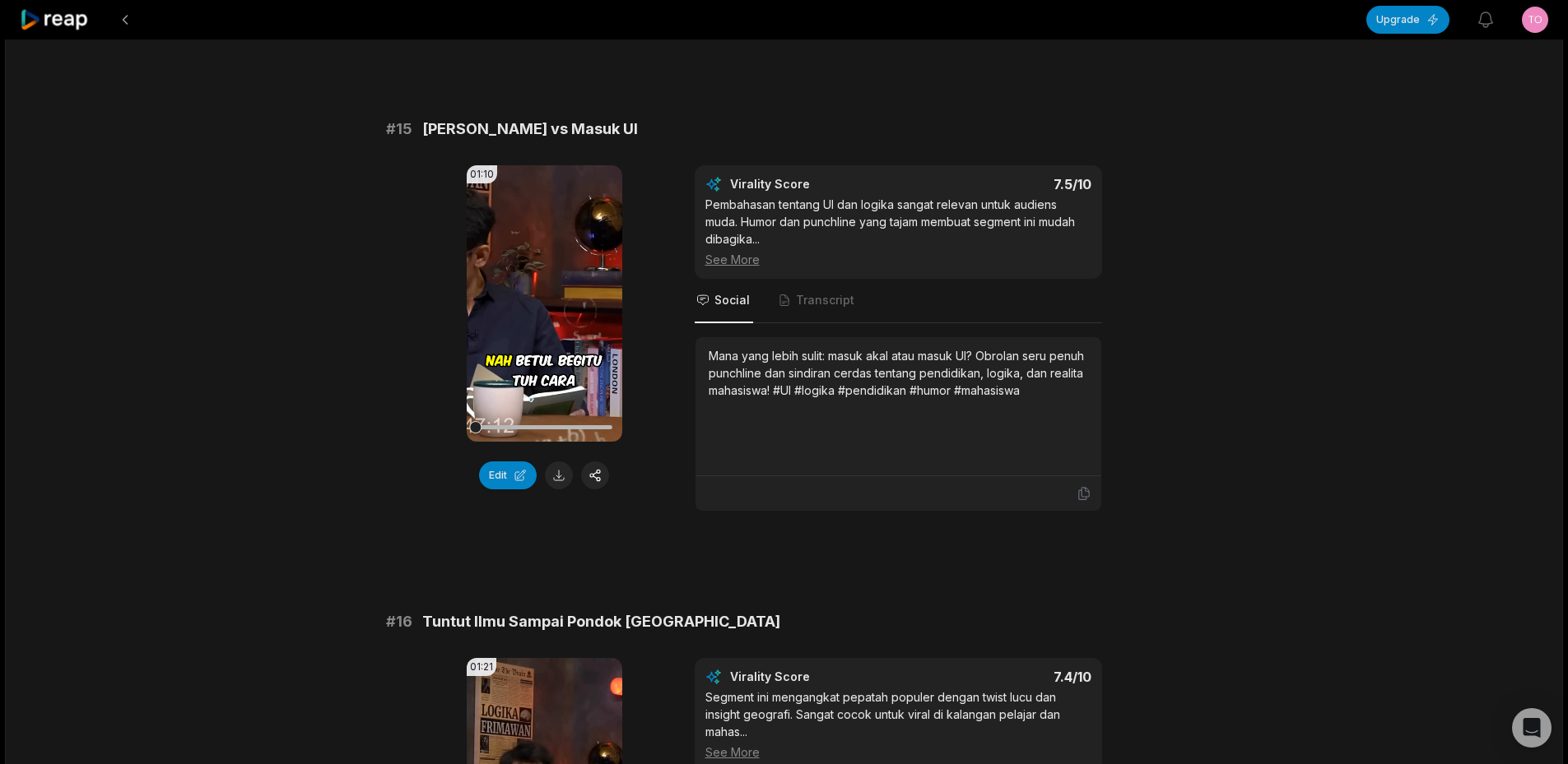
click at [563, 477] on button at bounding box center [558, 476] width 28 height 28
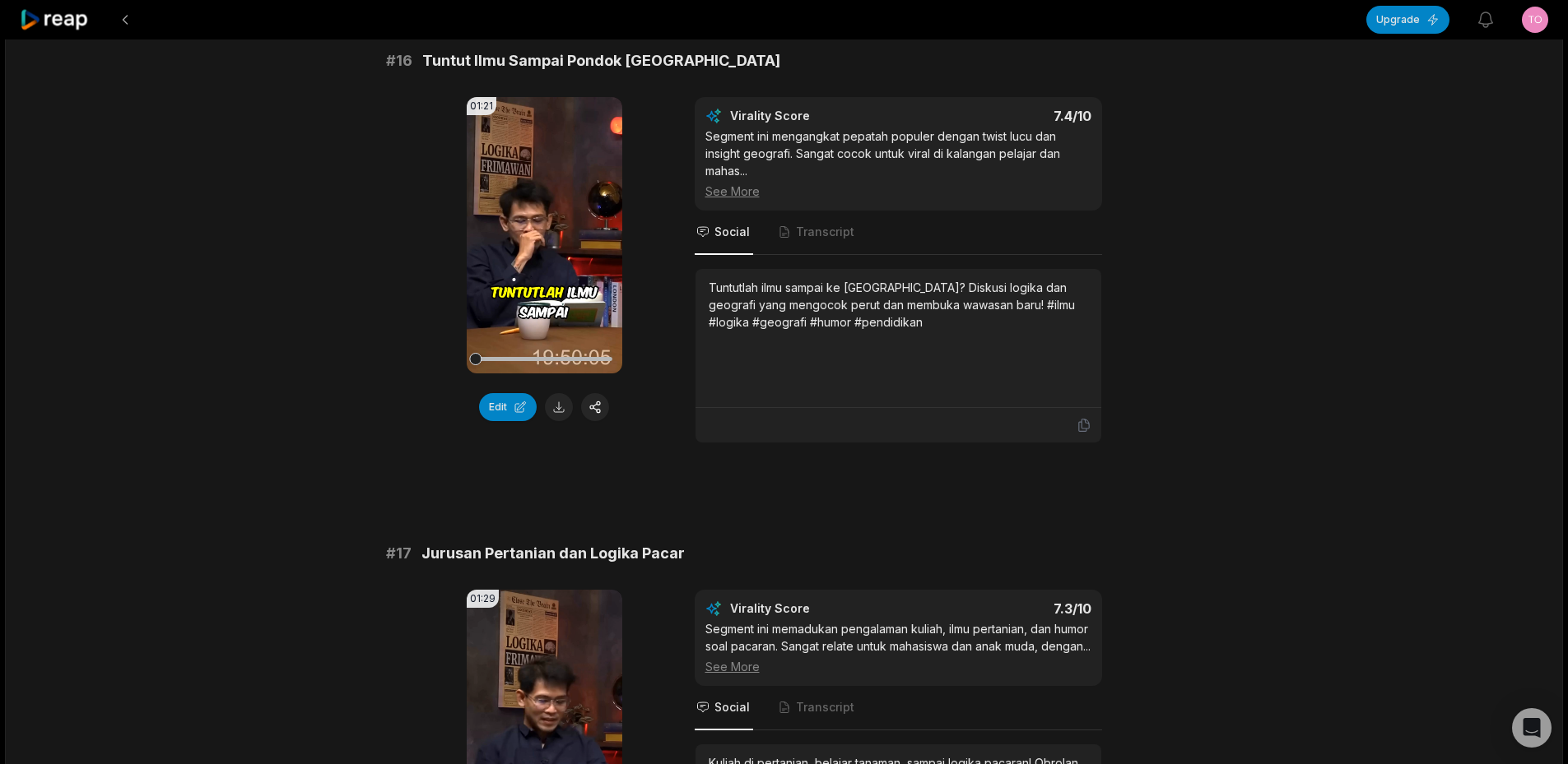
scroll to position [2633, 0]
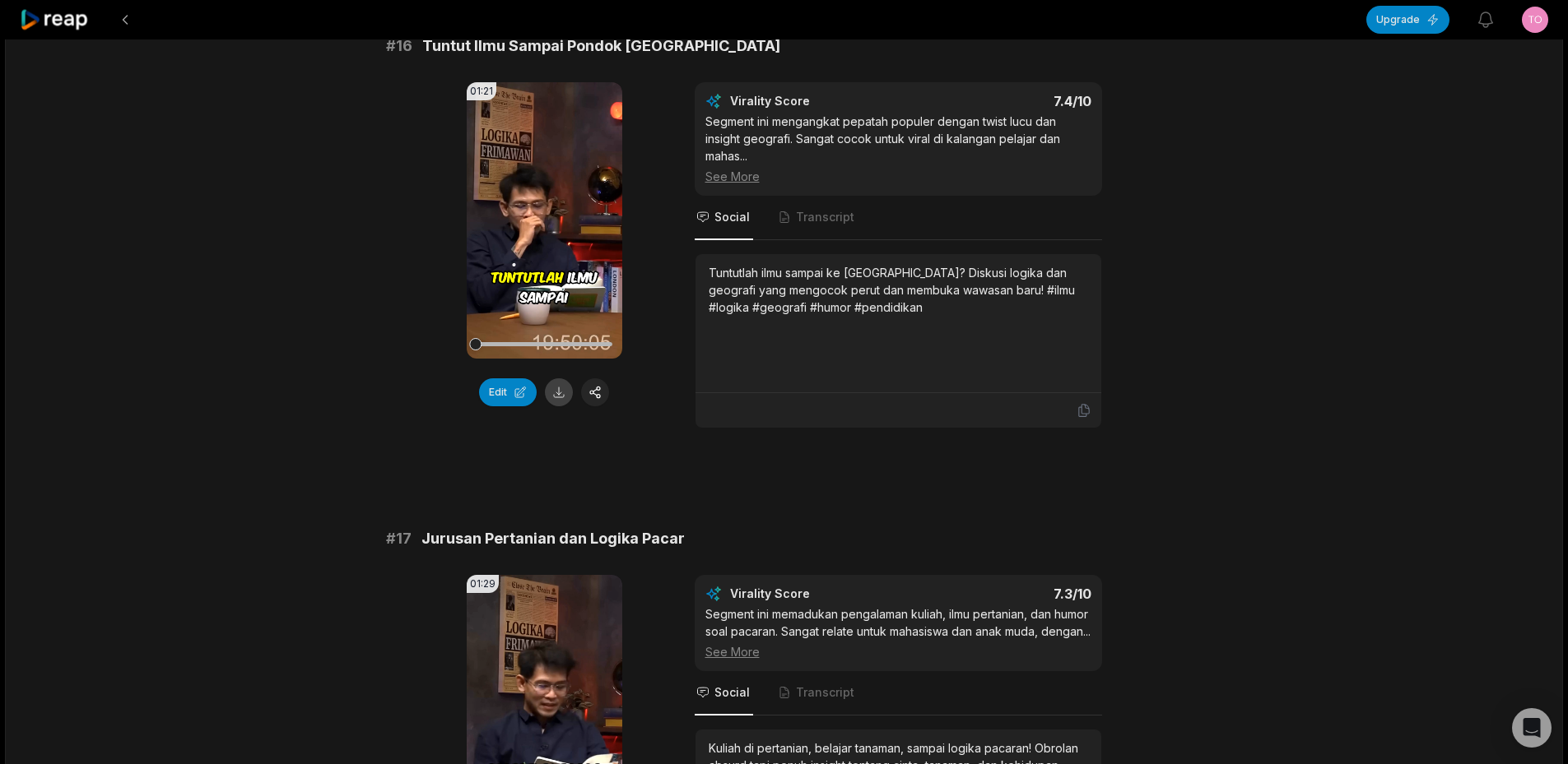
click at [561, 396] on button at bounding box center [558, 392] width 28 height 28
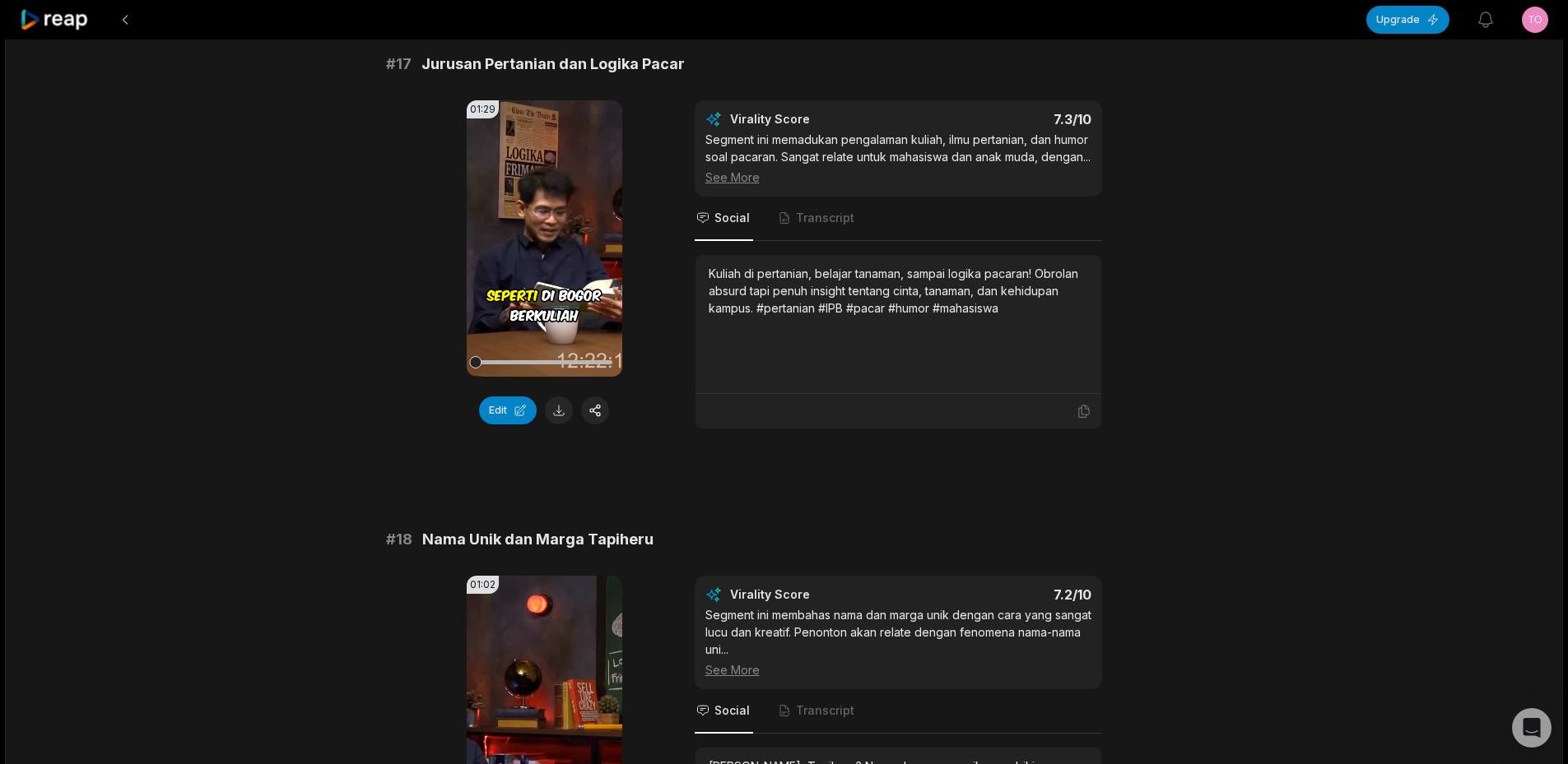
scroll to position [3126, 0]
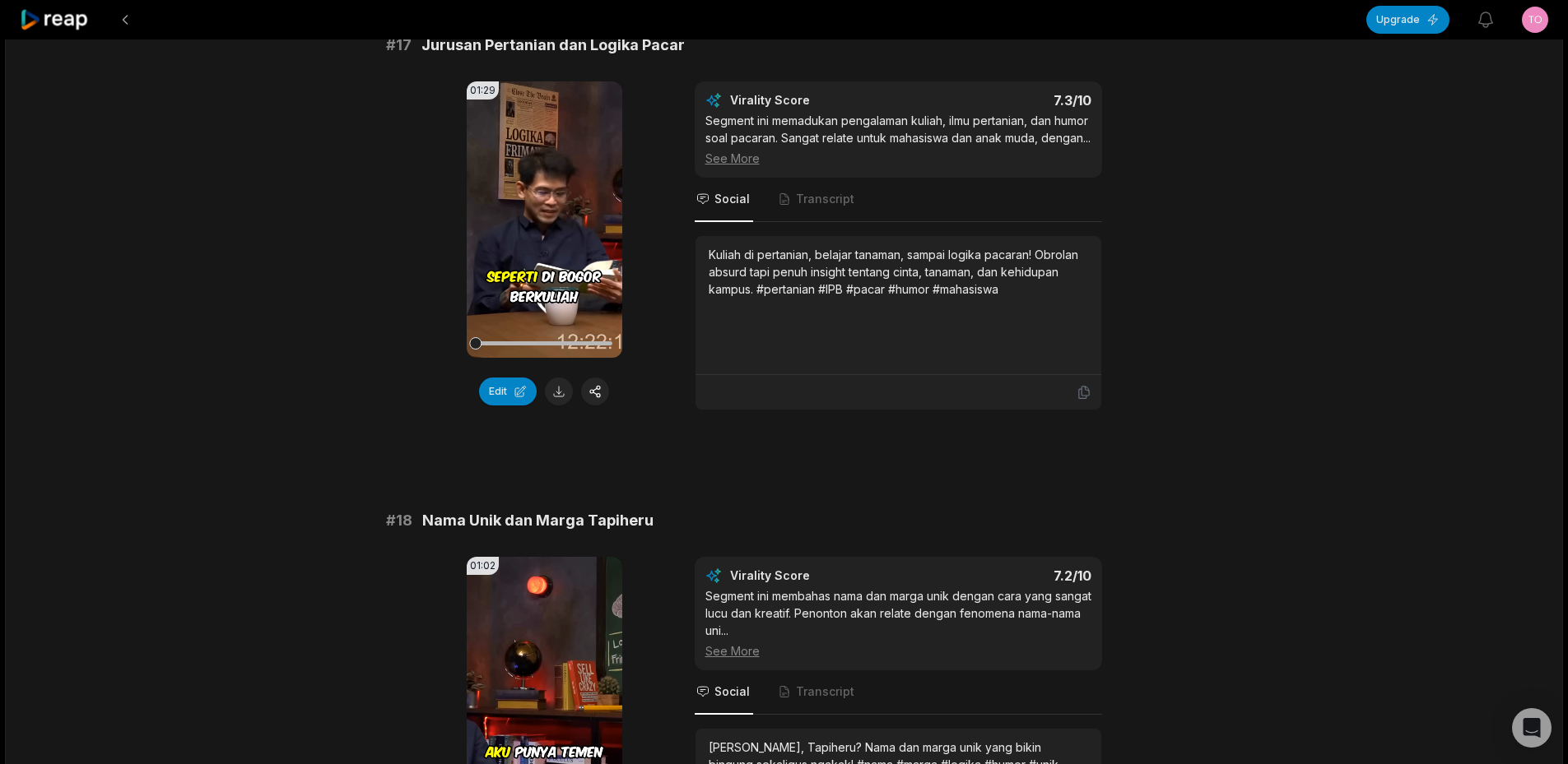
click at [563, 396] on button at bounding box center [558, 391] width 28 height 28
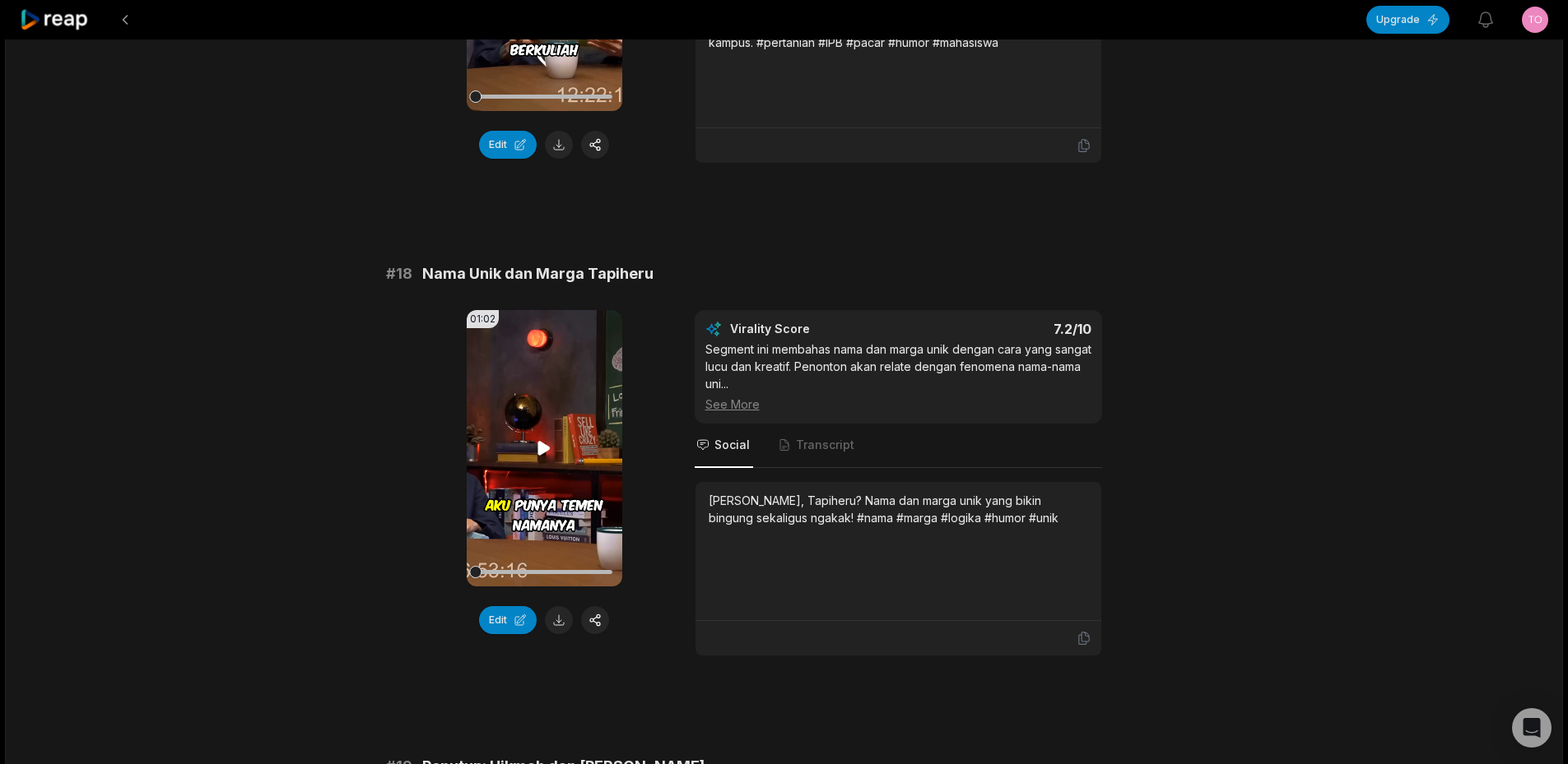
scroll to position [3620, 0]
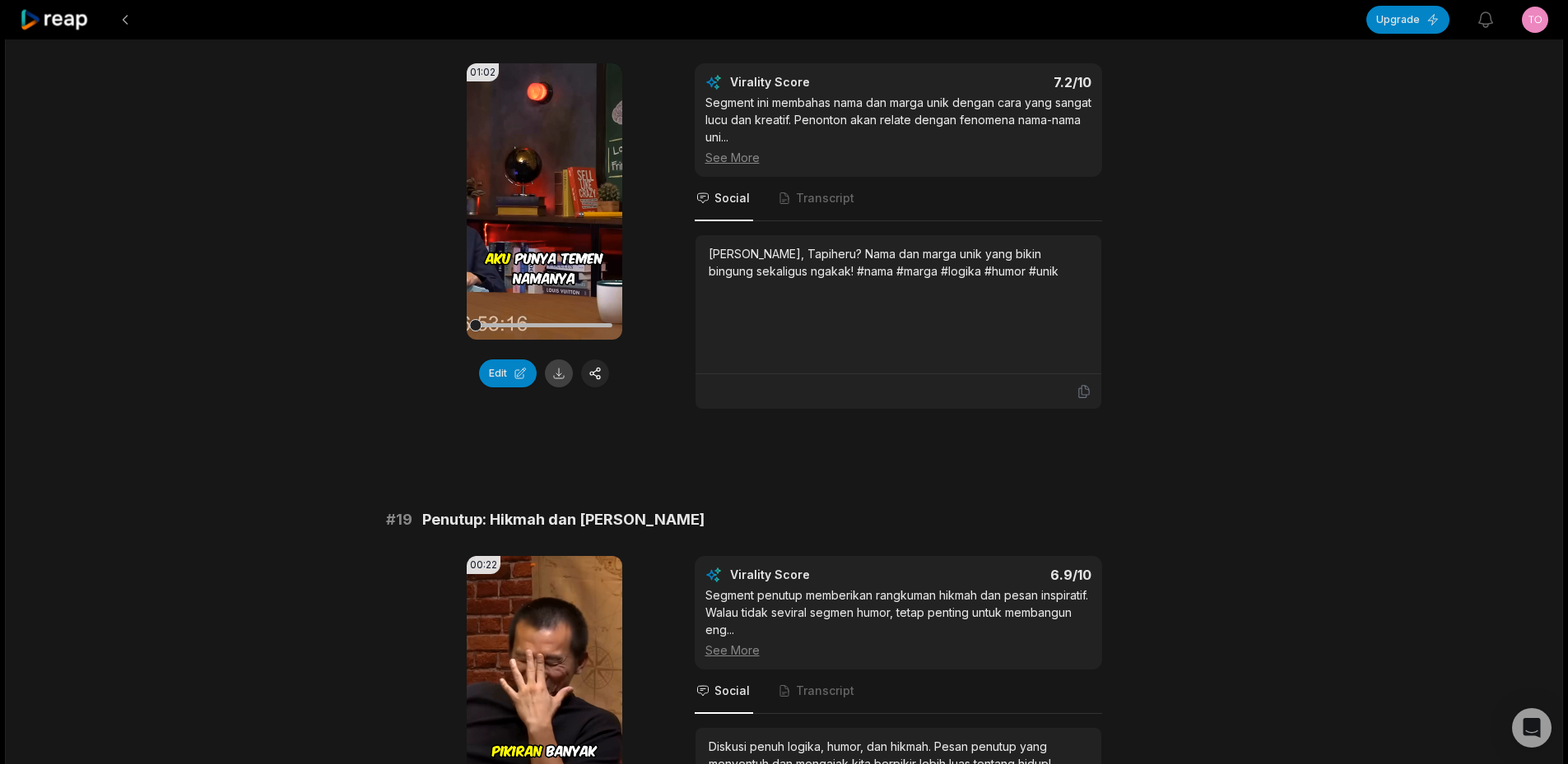
click at [563, 388] on button at bounding box center [558, 373] width 28 height 28
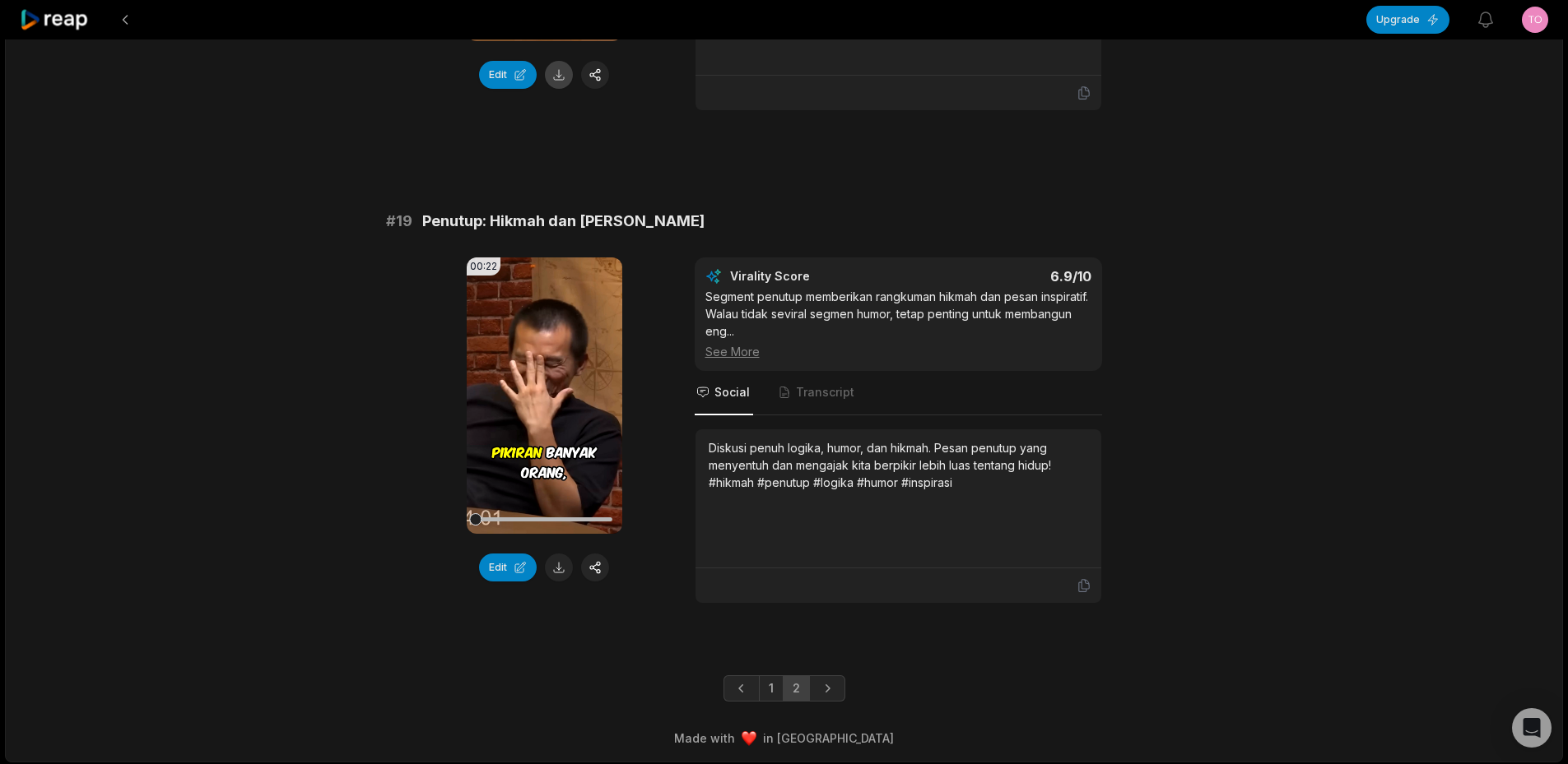
scroll to position [3938, 0]
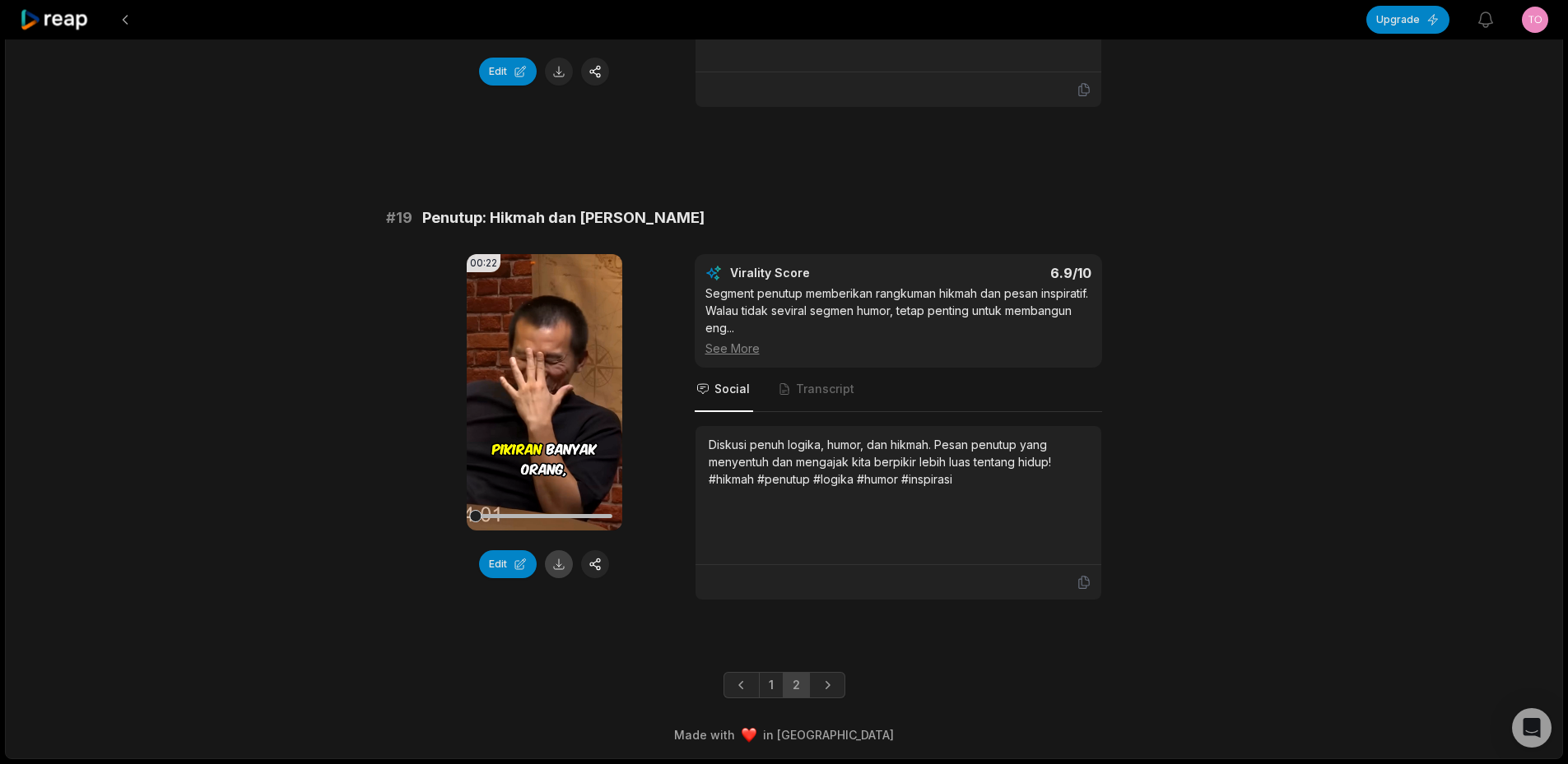
click at [547, 572] on button at bounding box center [558, 564] width 28 height 28
